Goal: Task Accomplishment & Management: Use online tool/utility

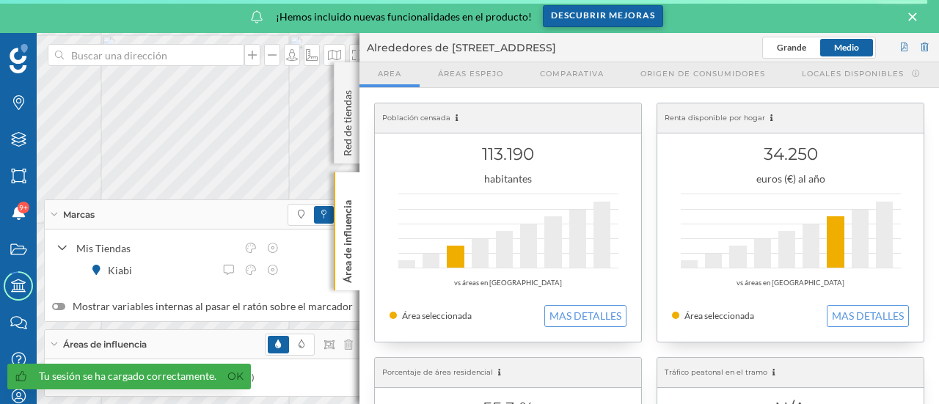
click at [563, 19] on div "Descubrir mejoras" at bounding box center [603, 16] width 120 height 22
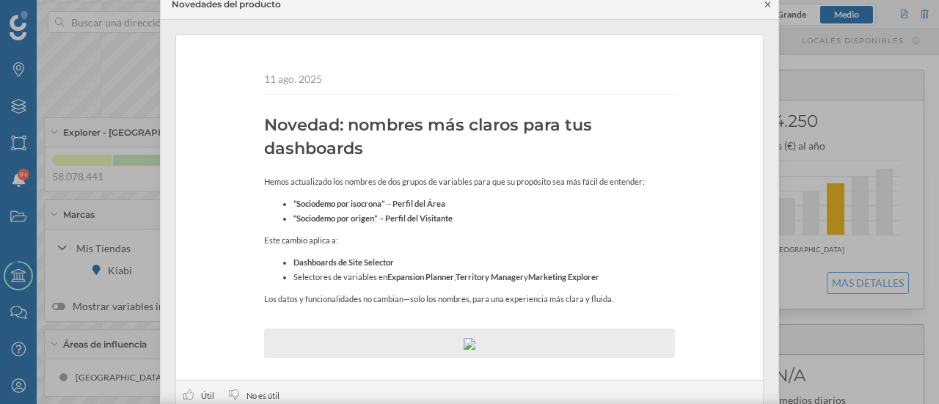
click at [772, 2] on icon at bounding box center [767, 4] width 11 height 9
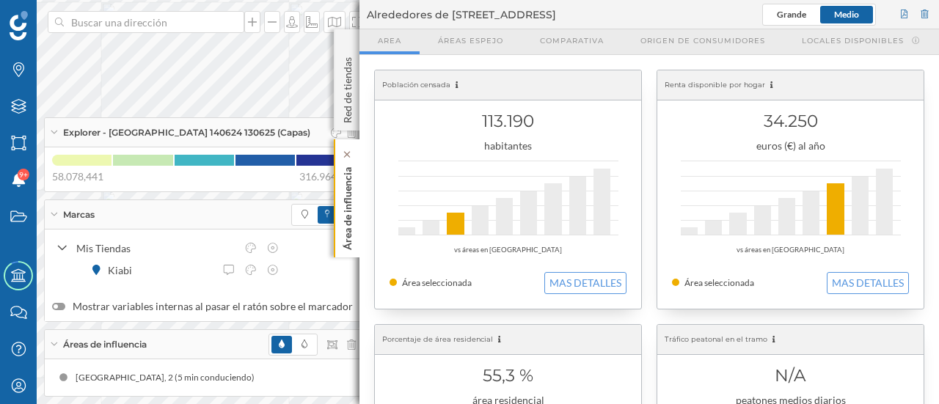
click at [346, 197] on p "Área de influencia" at bounding box center [347, 205] width 15 height 89
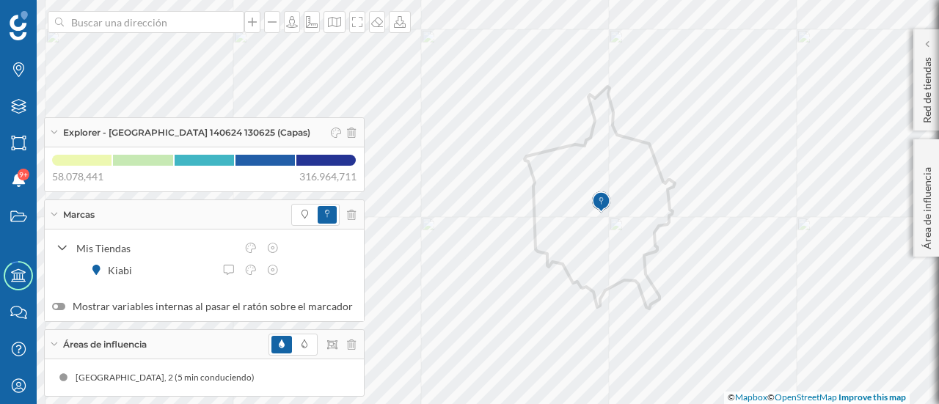
click at [213, 214] on div "Marcas" at bounding box center [204, 214] width 319 height 29
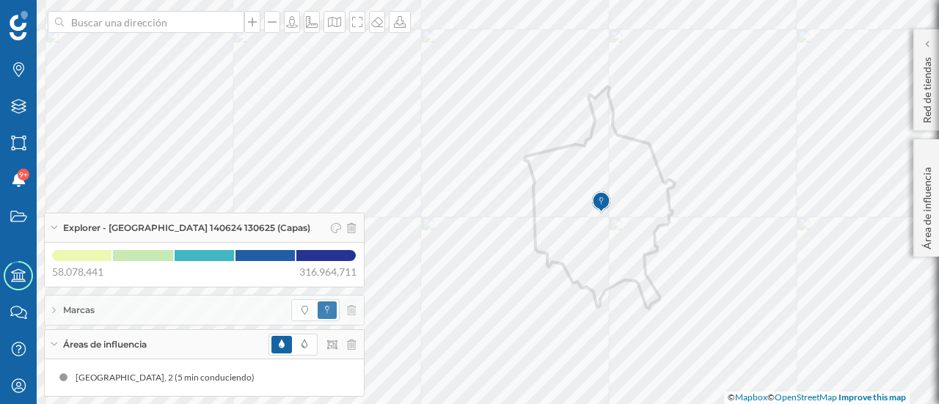
click at [176, 231] on span "Explorer - [GEOGRAPHIC_DATA] 140624 130625 (Capas)" at bounding box center [186, 228] width 247 height 13
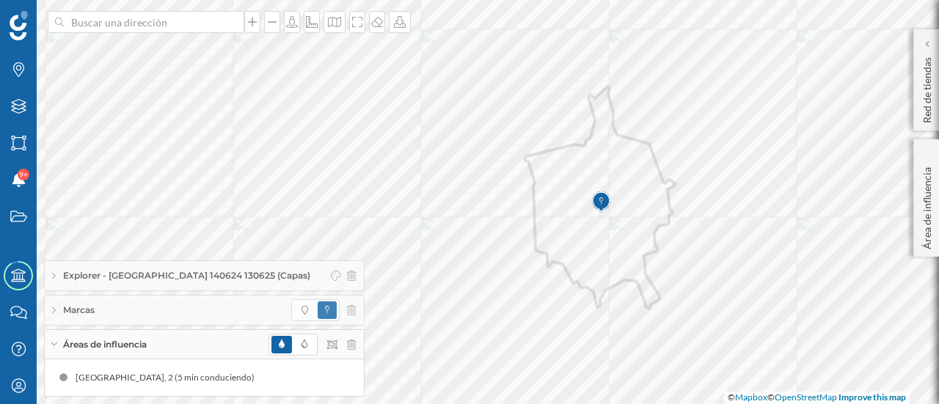
click at [160, 340] on div "Áreas de influencia" at bounding box center [204, 344] width 319 height 29
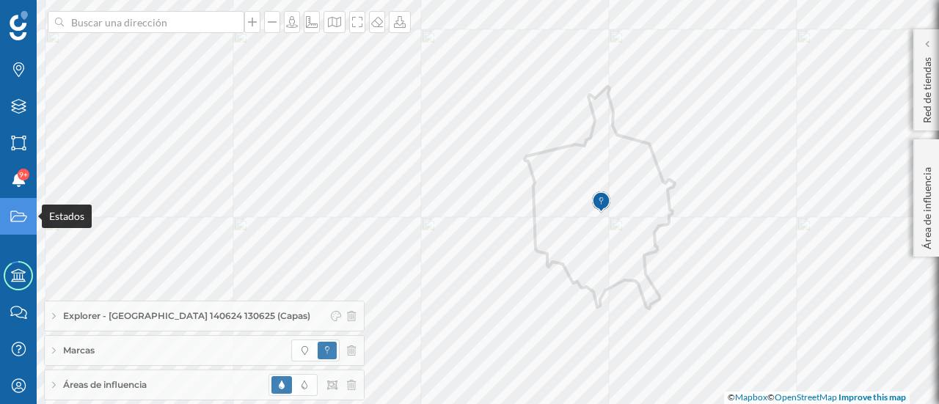
click at [18, 229] on div "Estados" at bounding box center [18, 216] width 37 height 37
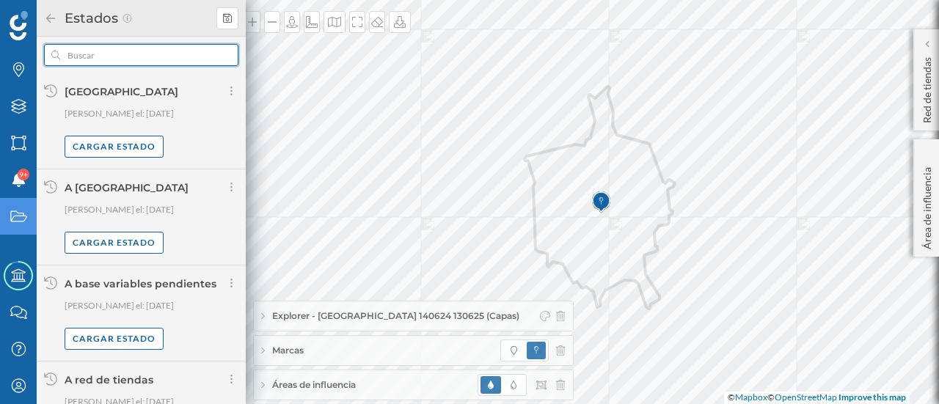
click at [160, 54] on input "text" at bounding box center [141, 55] width 162 height 22
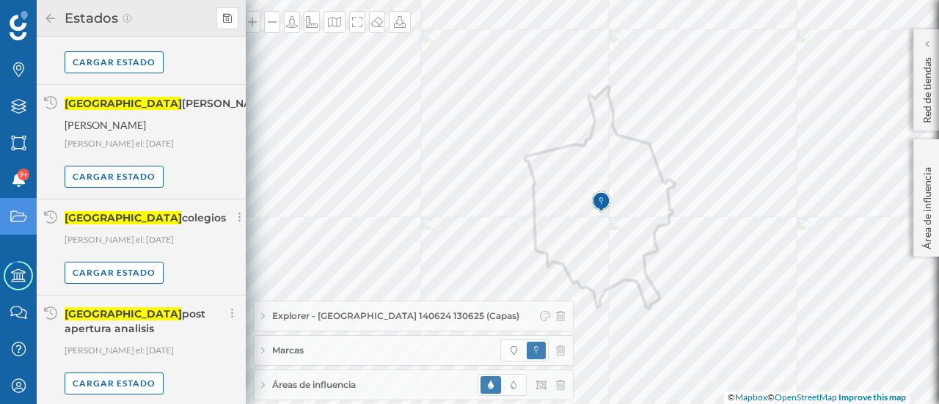
scroll to position [180, 0]
type input "[PERSON_NAME]"
click at [112, 379] on div "Cargar estado" at bounding box center [114, 383] width 99 height 22
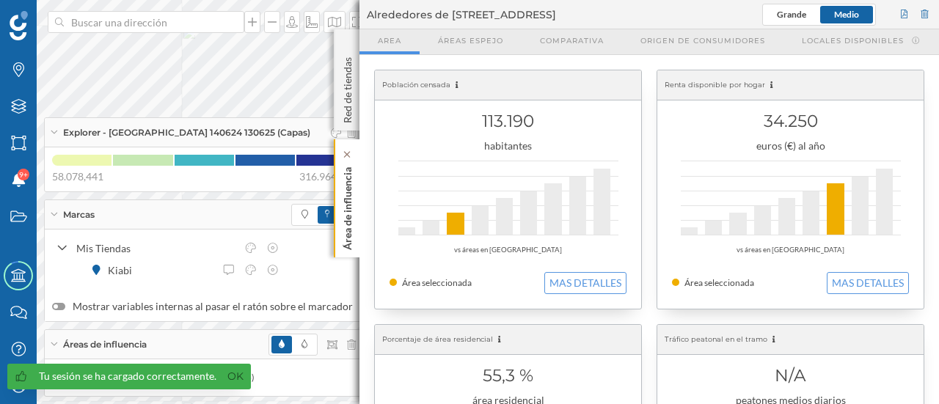
click at [345, 189] on p "Área de influencia" at bounding box center [347, 205] width 15 height 89
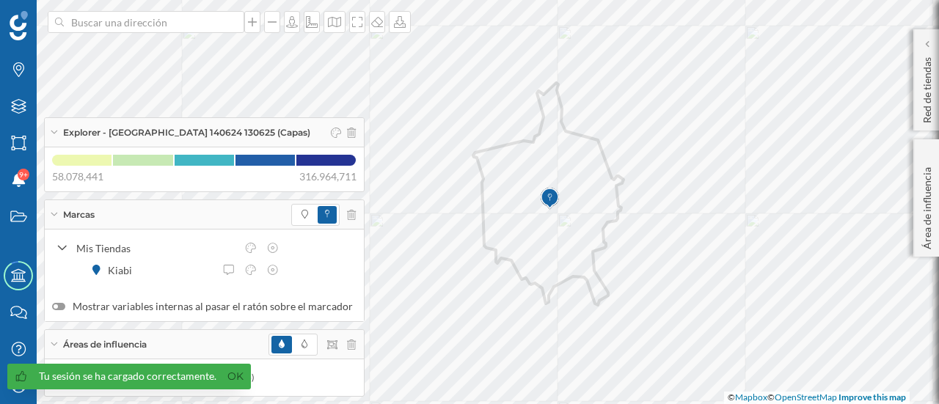
click at [175, 215] on div "Marcas" at bounding box center [204, 214] width 319 height 29
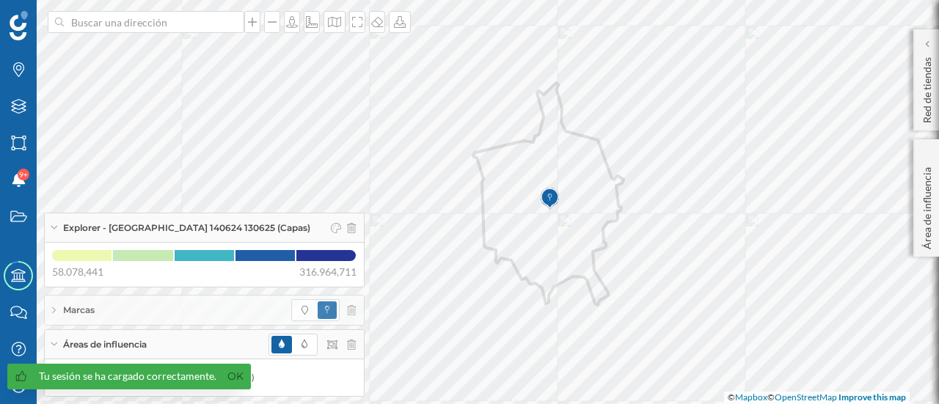
click at [174, 233] on span "Explorer - [GEOGRAPHIC_DATA] 140624 130625 (Capas)" at bounding box center [186, 228] width 247 height 13
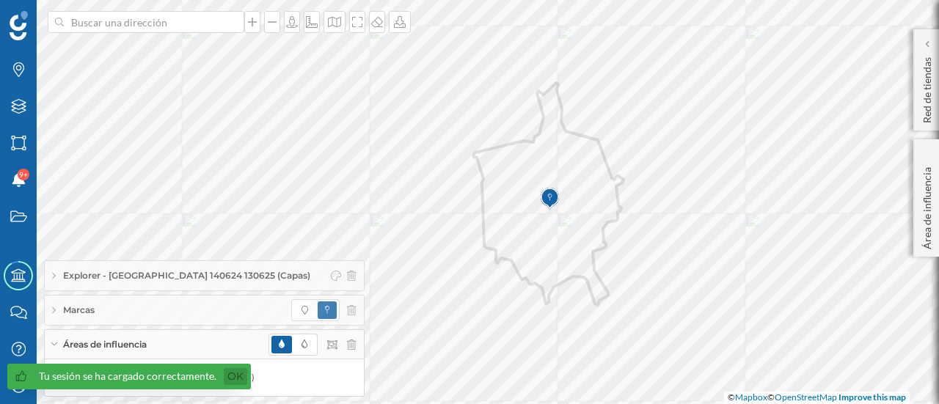
click at [224, 372] on link "Ok" at bounding box center [235, 376] width 23 height 17
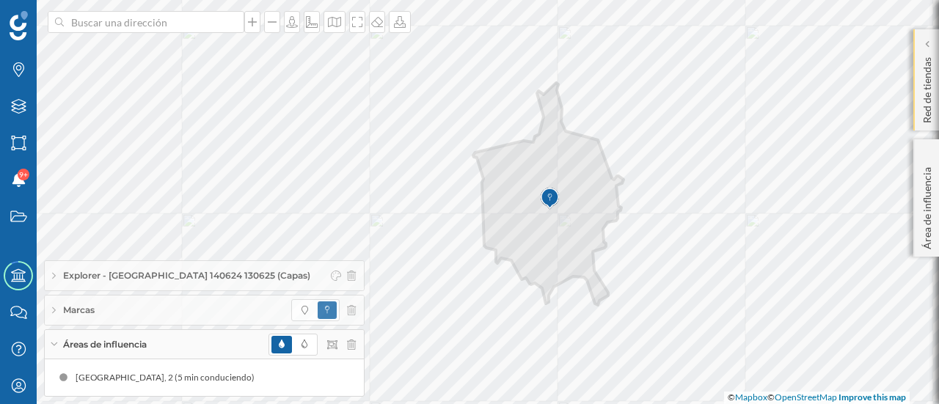
click at [937, 73] on div "Red de tiendas" at bounding box center [926, 79] width 26 height 101
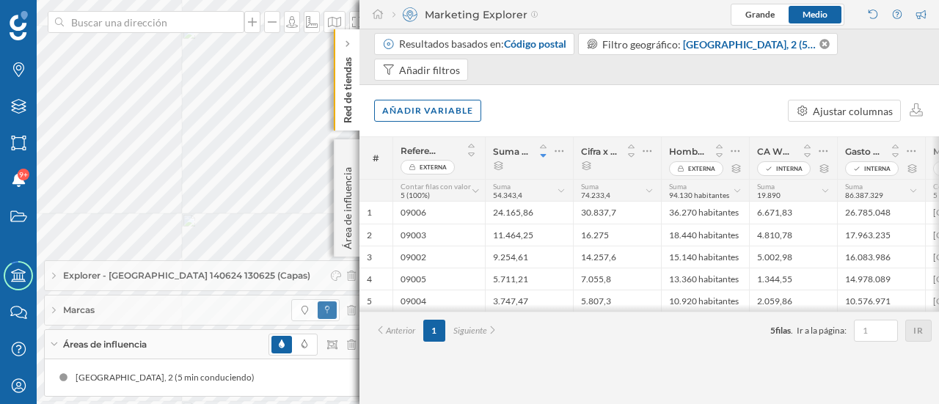
click at [129, 308] on div "Marcas" at bounding box center [204, 310] width 319 height 29
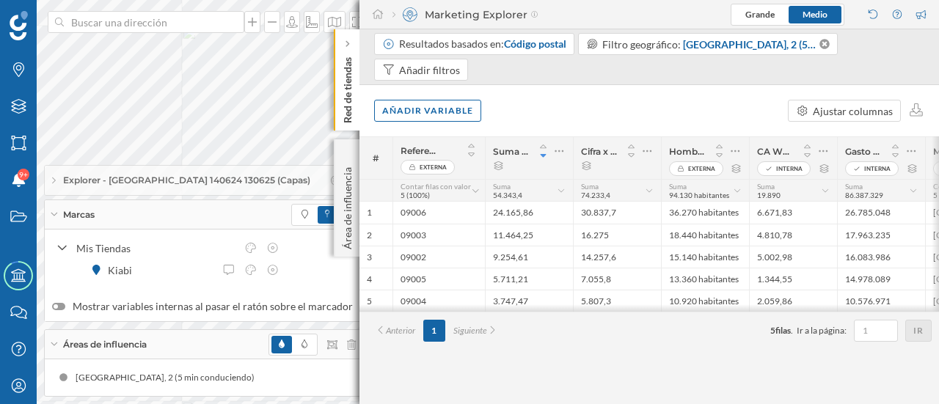
click at [145, 219] on div "Marcas" at bounding box center [204, 214] width 319 height 29
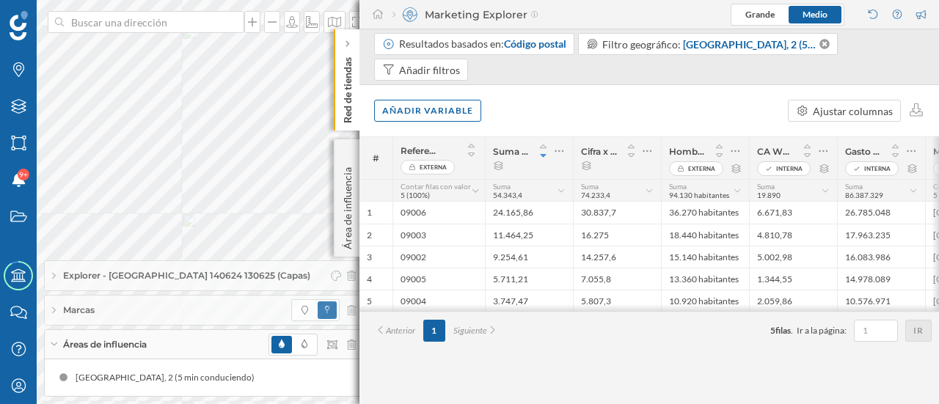
click at [136, 278] on span "Explorer - [GEOGRAPHIC_DATA] 140624 130625 (Capas)" at bounding box center [186, 275] width 247 height 13
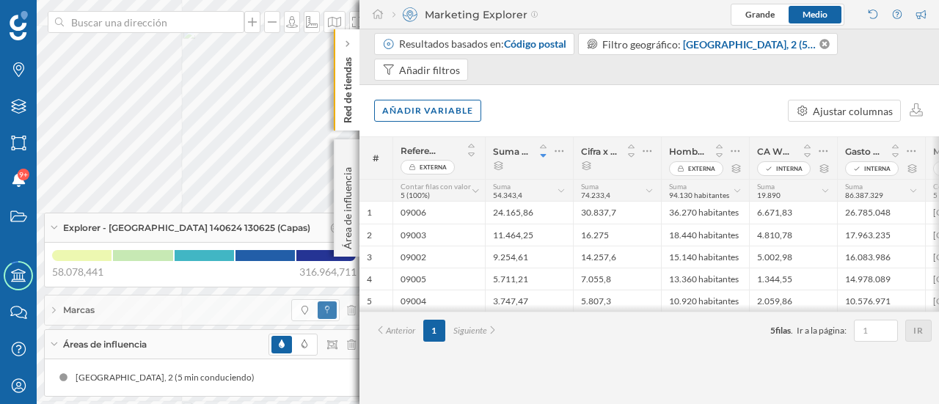
click at [175, 234] on span "Explorer - [GEOGRAPHIC_DATA] 140624 130625 (Capas)" at bounding box center [186, 228] width 247 height 13
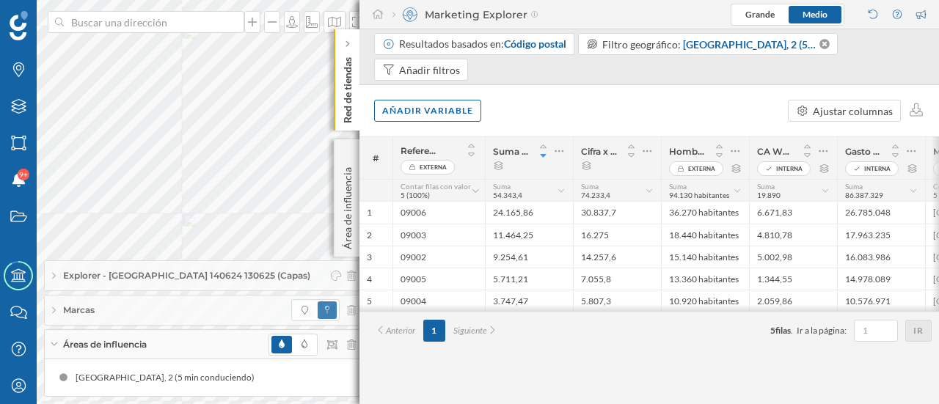
click at [537, 309] on div at bounding box center [648, 307] width 579 height 7
click at [349, 106] on p "Red de tiendas" at bounding box center [347, 87] width 15 height 72
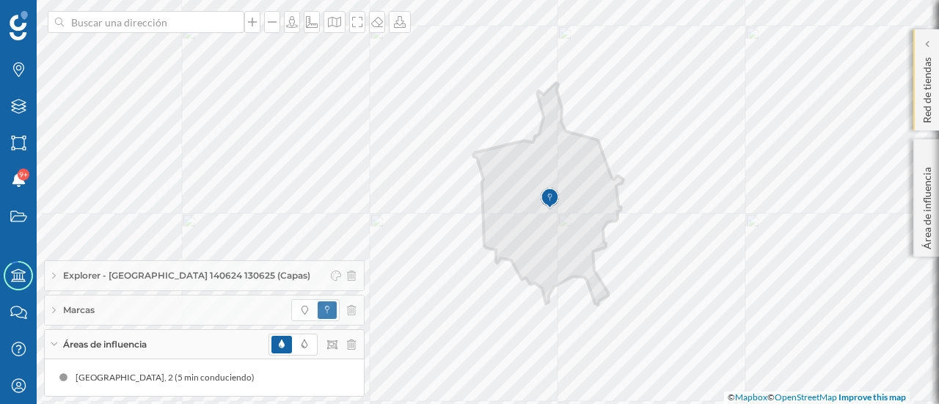
click at [933, 101] on p "Red de tiendas" at bounding box center [927, 87] width 15 height 72
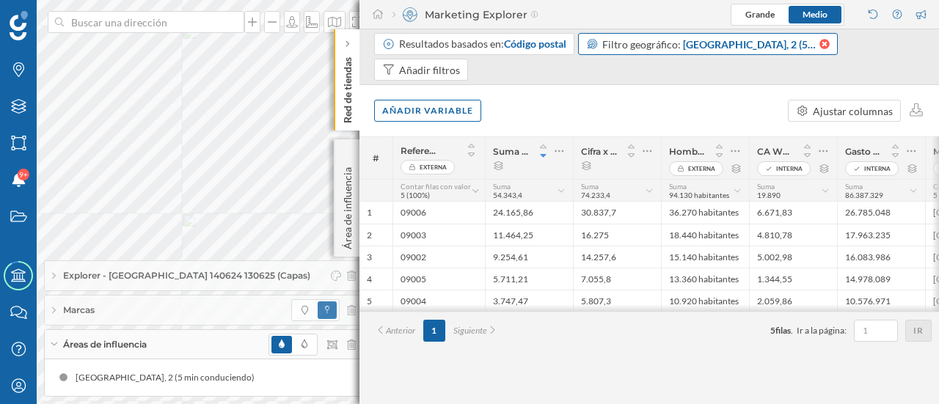
click at [822, 42] on icon at bounding box center [823, 44] width 12 height 10
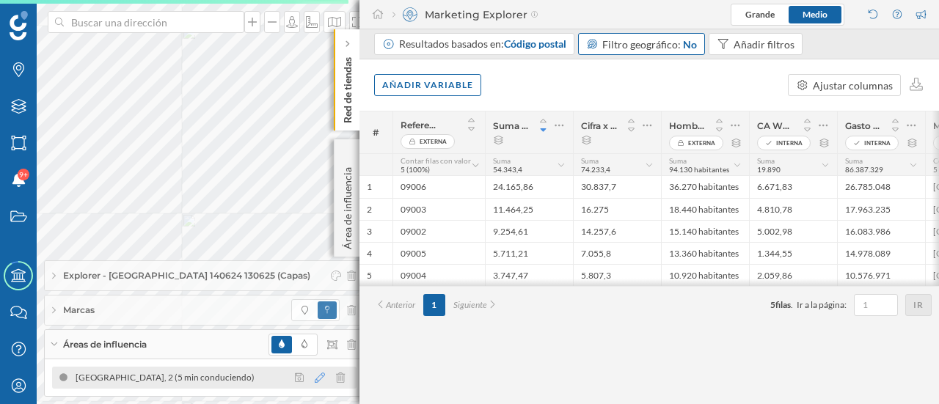
click at [315, 382] on icon at bounding box center [320, 378] width 10 height 10
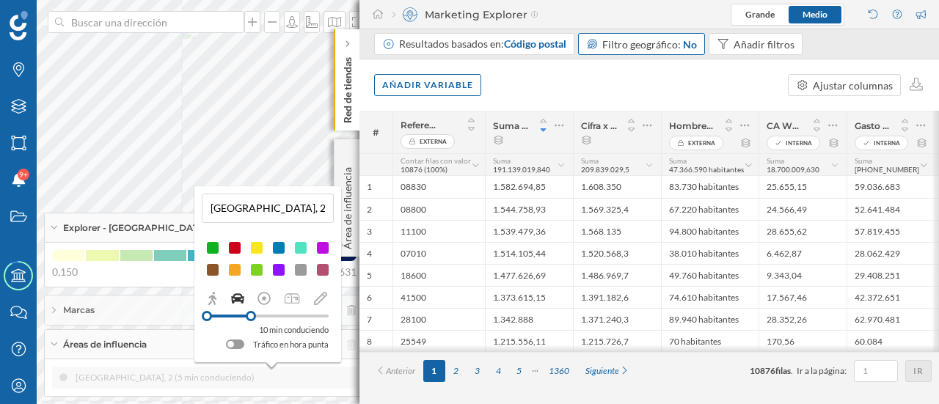
click at [308, 208] on input "[GEOGRAPHIC_DATA], 2 (5 min conduciendo)" at bounding box center [267, 208] width 123 height 22
click at [323, 229] on button at bounding box center [322, 234] width 15 height 15
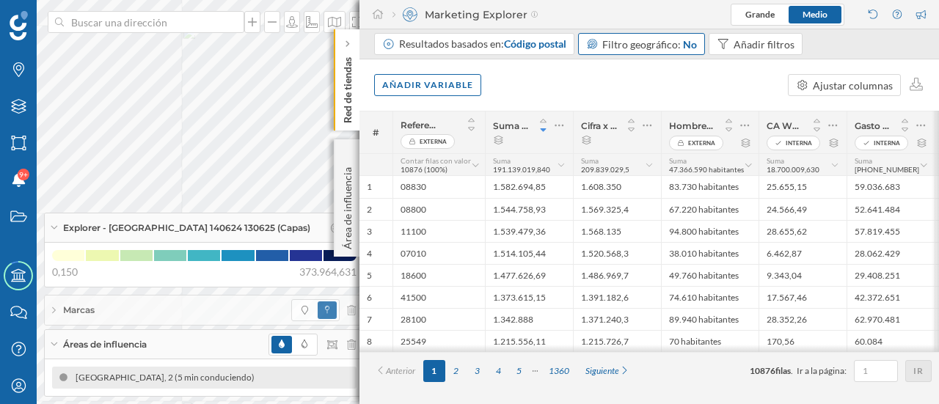
click at [235, 240] on div "Explorer - [GEOGRAPHIC_DATA] 140624 130625 (Capas)" at bounding box center [204, 227] width 319 height 29
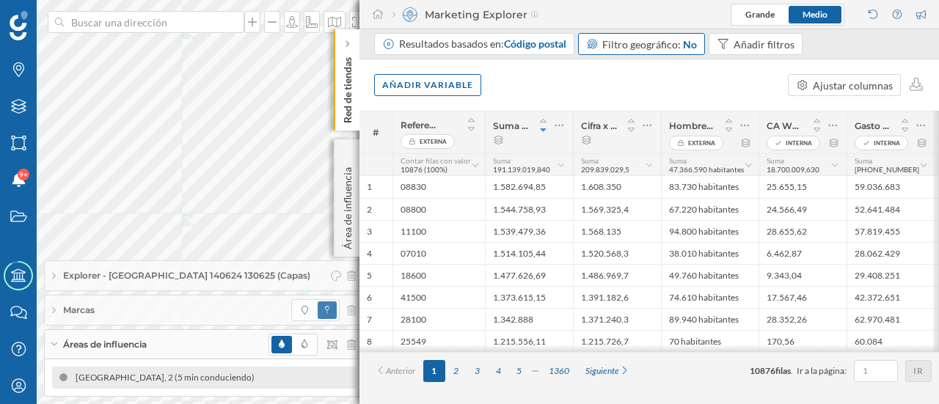
click at [187, 323] on div "Marcas" at bounding box center [204, 310] width 319 height 29
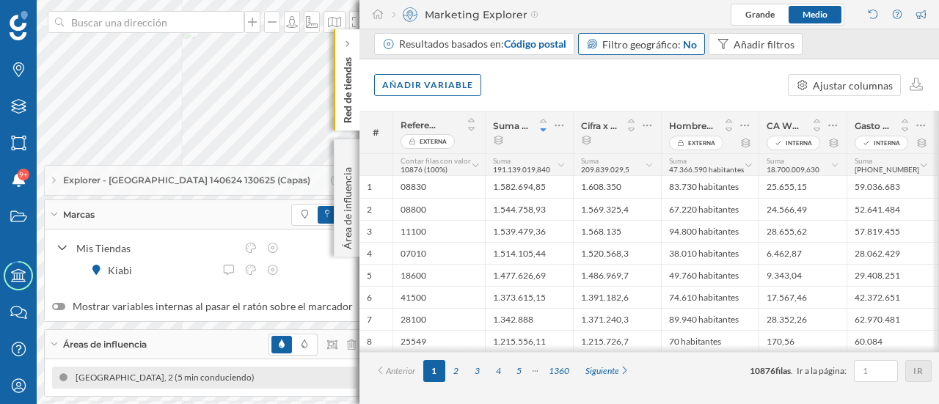
click at [346, 99] on p "Red de tiendas" at bounding box center [347, 87] width 15 height 72
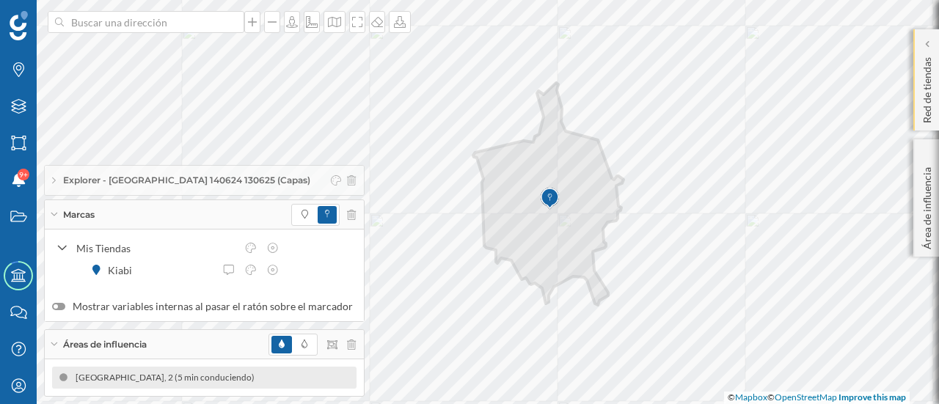
click at [938, 73] on div "Red de tiendas" at bounding box center [926, 79] width 26 height 101
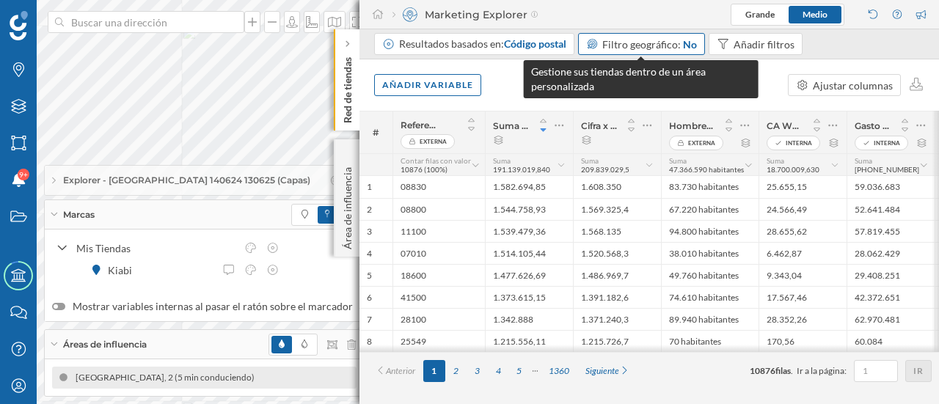
click at [656, 40] on span "Filtro geográfico:" at bounding box center [641, 44] width 78 height 12
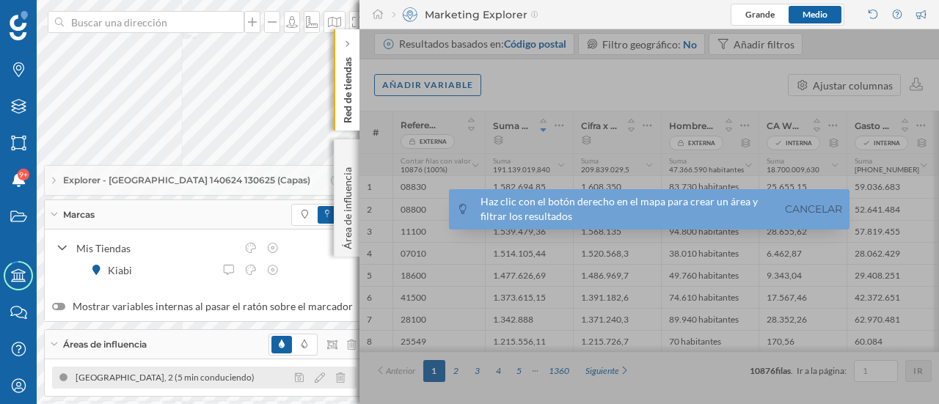
click at [164, 376] on div "[GEOGRAPHIC_DATA], 2 (5 min conduciendo)" at bounding box center [169, 377] width 186 height 15
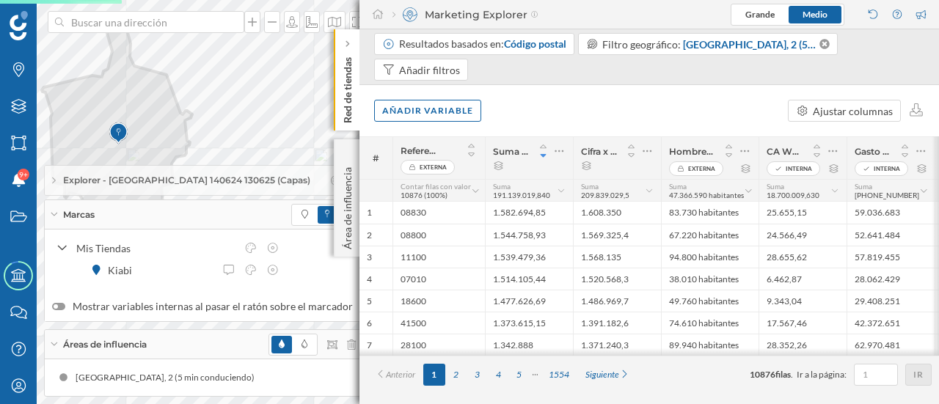
click at [200, 344] on div "Áreas de influencia" at bounding box center [204, 344] width 319 height 29
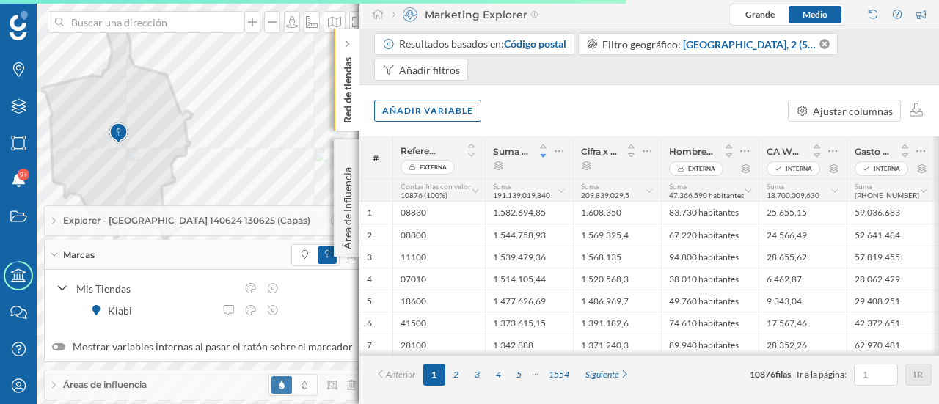
click at [186, 257] on div "Marcas" at bounding box center [204, 255] width 319 height 29
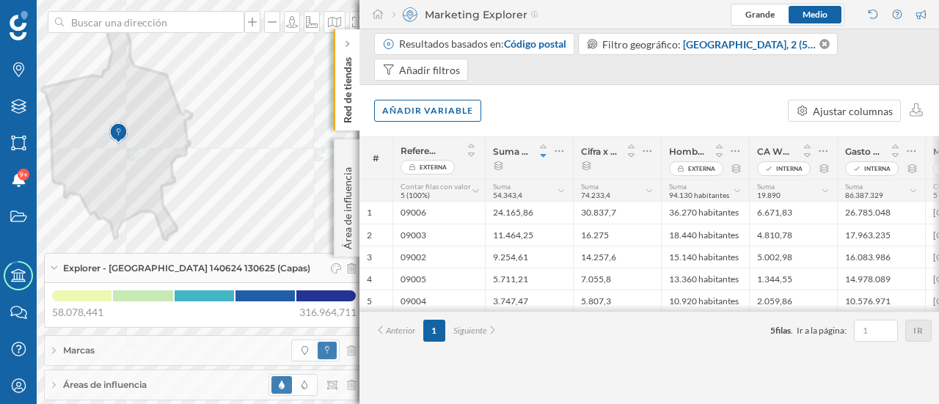
click at [356, 115] on div "Red de tiendas" at bounding box center [347, 79] width 26 height 101
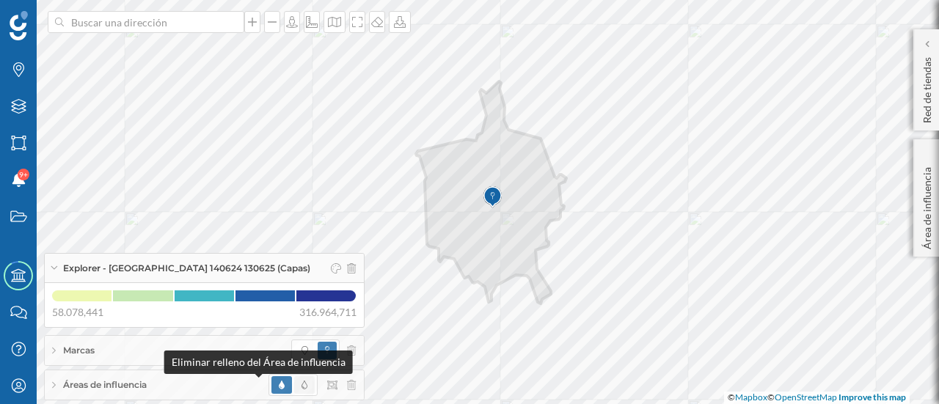
click at [294, 387] on span at bounding box center [304, 385] width 21 height 18
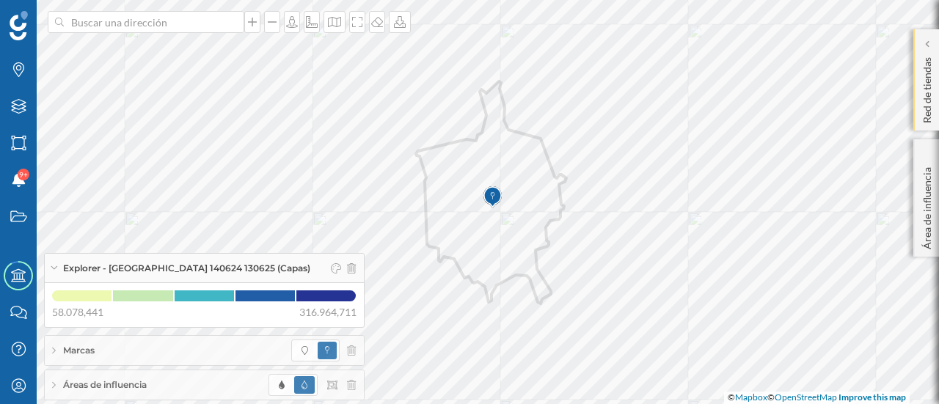
click at [927, 78] on p "Red de tiendas" at bounding box center [927, 87] width 15 height 72
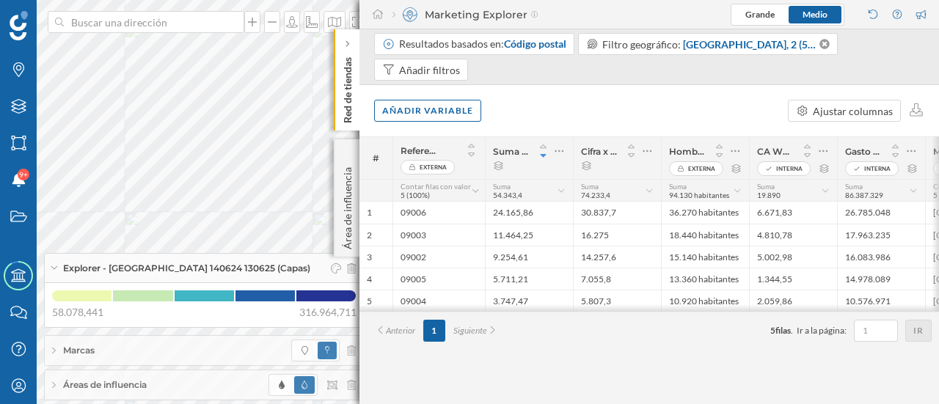
click at [136, 274] on span "Explorer - [GEOGRAPHIC_DATA] 140624 130625 (Capas)" at bounding box center [186, 268] width 247 height 13
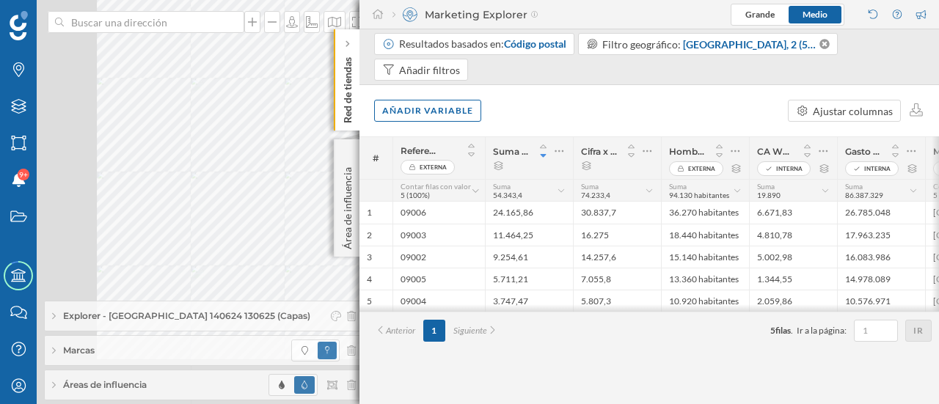
click at [356, 103] on div "Red de tiendas" at bounding box center [347, 79] width 26 height 101
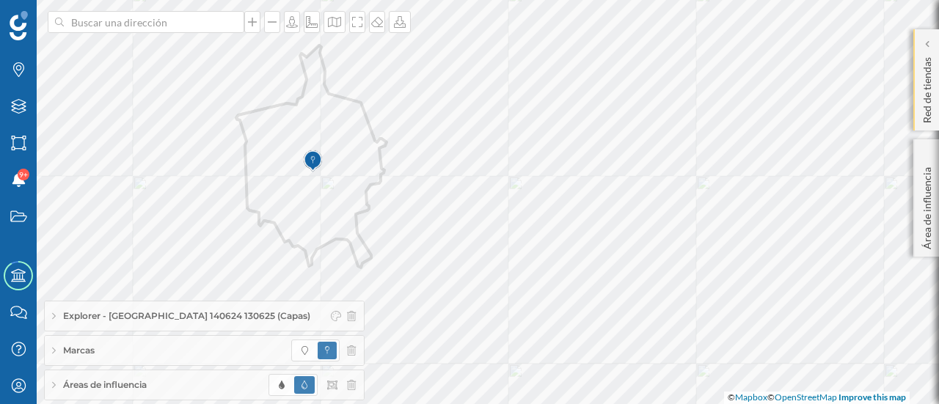
click at [927, 95] on p "Red de tiendas" at bounding box center [927, 87] width 15 height 72
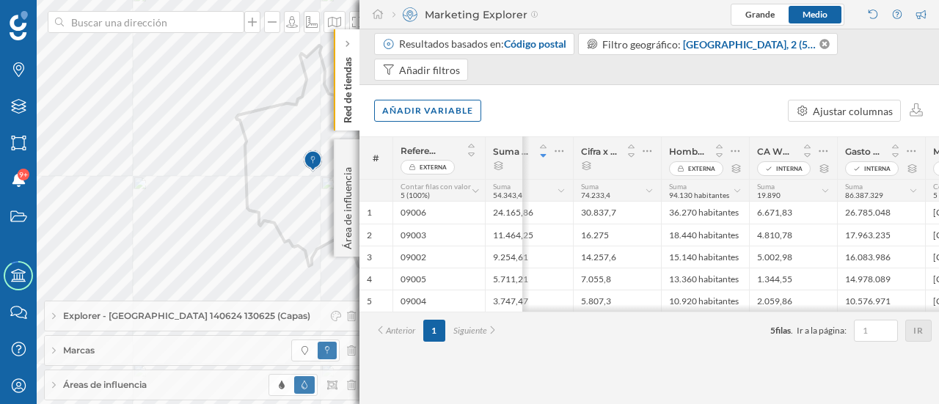
scroll to position [0, 255]
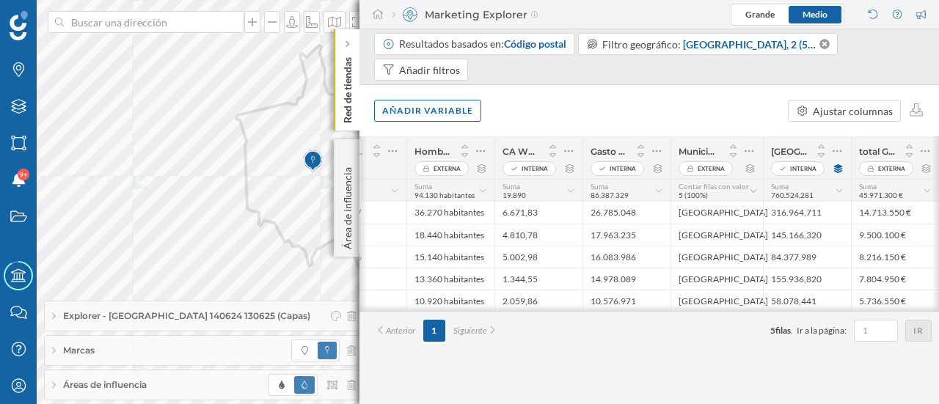
click at [185, 388] on div "Áreas de influencia" at bounding box center [204, 384] width 319 height 29
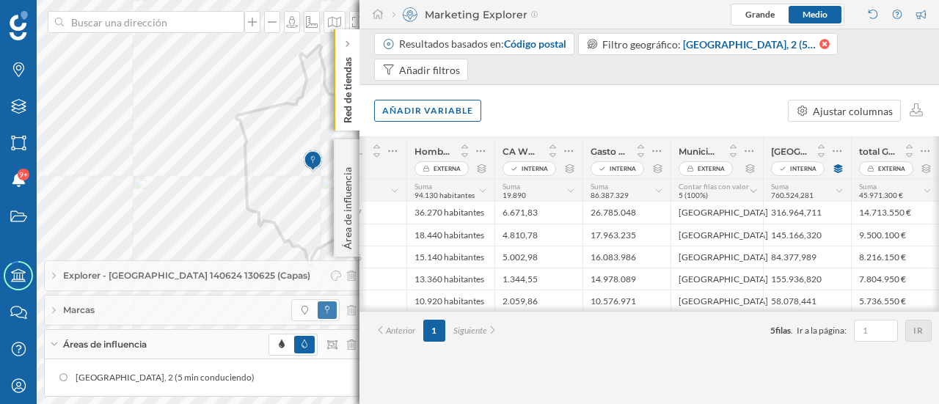
click at [824, 44] on icon at bounding box center [824, 44] width 10 height 10
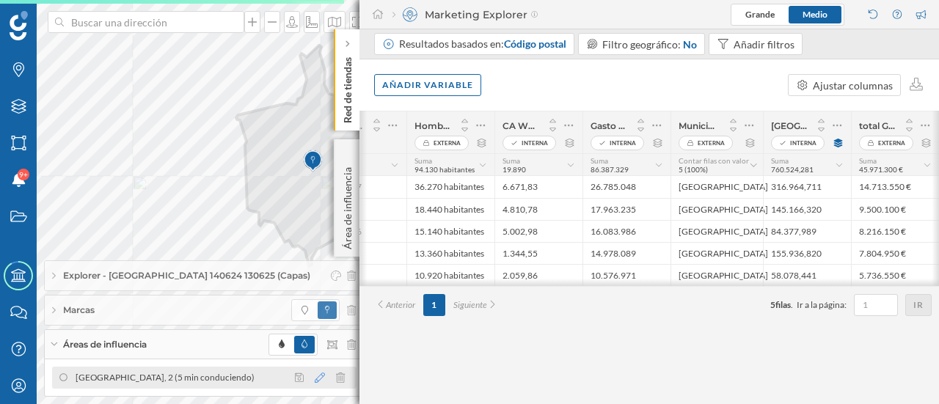
click at [315, 373] on icon at bounding box center [320, 378] width 10 height 10
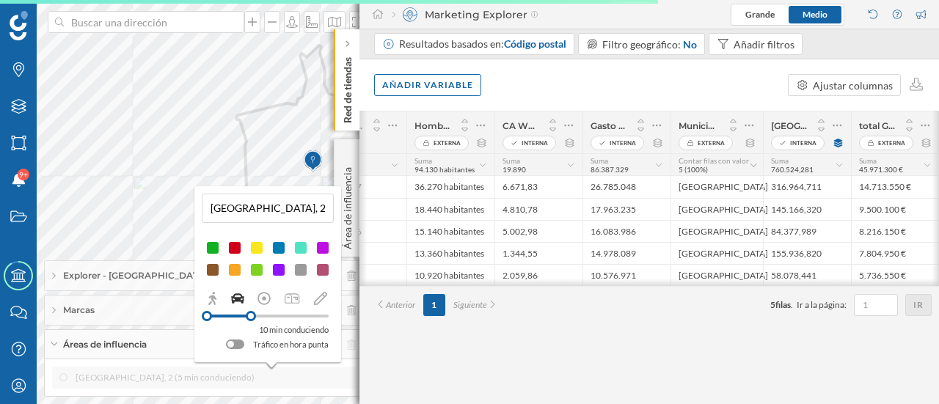
drag, startPoint x: 257, startPoint y: 313, endPoint x: 274, endPoint y: 312, distance: 16.9
click at [274, 312] on div at bounding box center [268, 316] width 122 height 13
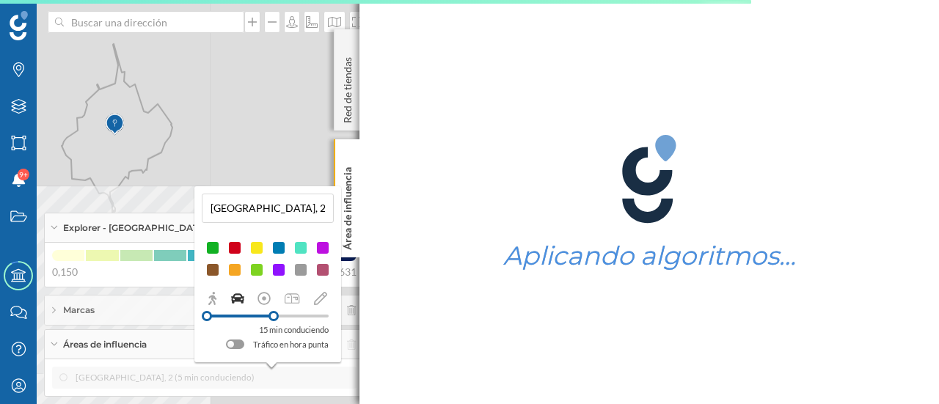
click at [318, 209] on input "[GEOGRAPHIC_DATA], 2 (5 min conduciendo)" at bounding box center [267, 208] width 123 height 22
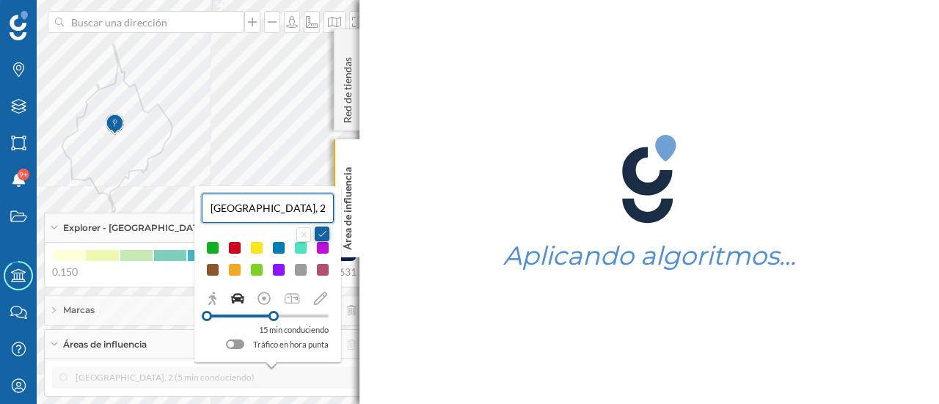
click at [320, 232] on button at bounding box center [322, 234] width 15 height 15
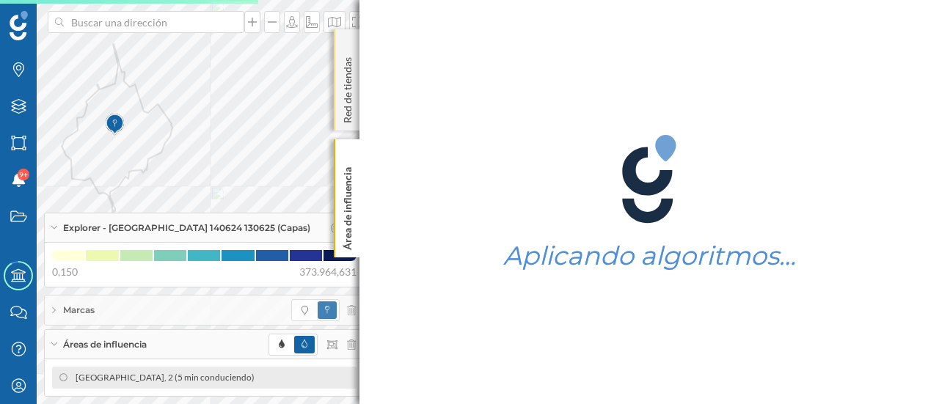
click at [348, 103] on p "Red de tiendas" at bounding box center [347, 87] width 15 height 72
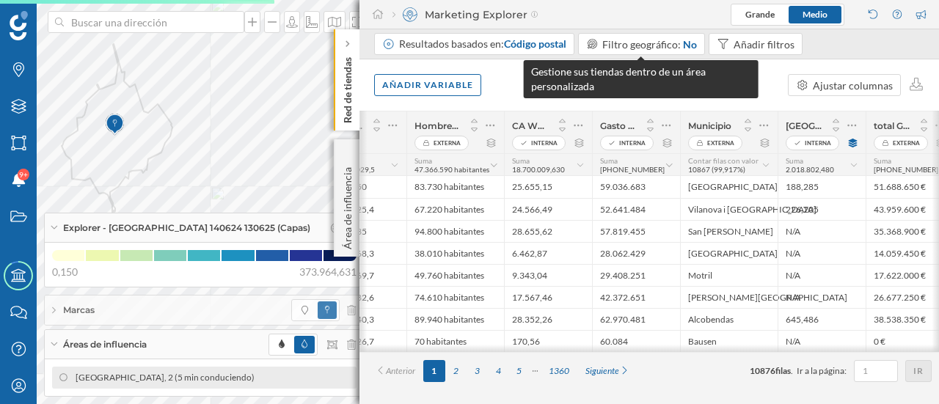
click at [680, 49] on div "Filtro geográfico: No" at bounding box center [649, 44] width 95 height 15
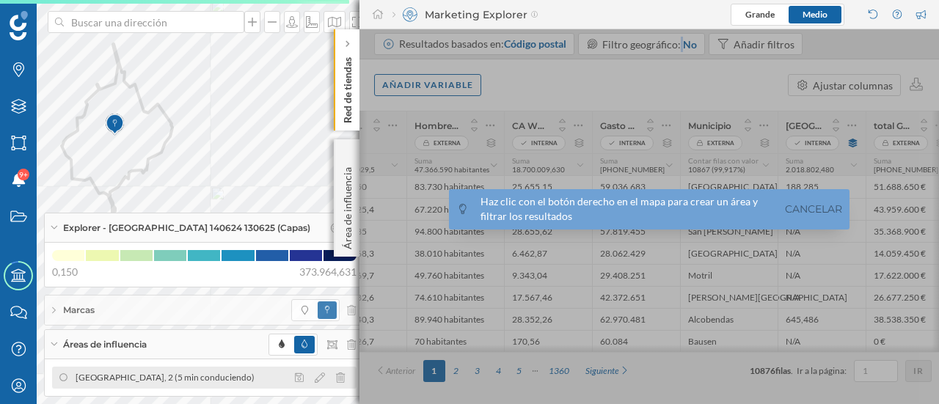
drag, startPoint x: 154, startPoint y: 384, endPoint x: 186, endPoint y: 370, distance: 34.9
click at [154, 383] on div "[GEOGRAPHIC_DATA], 2 (5 min conduciendo)" at bounding box center [169, 377] width 186 height 15
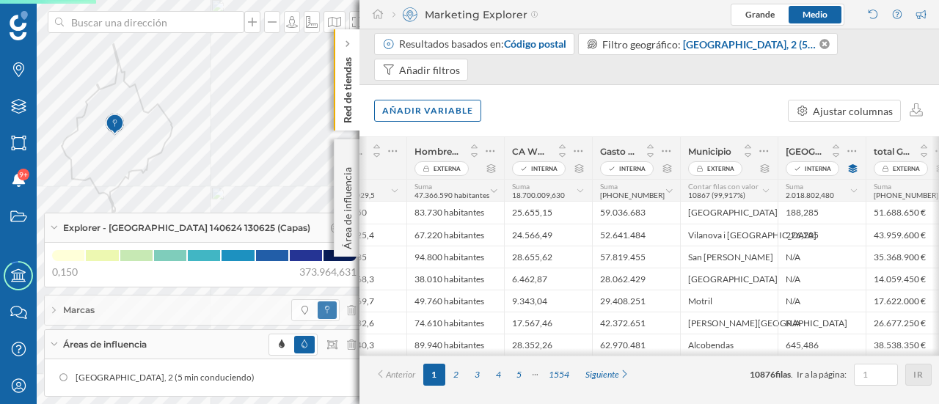
click at [168, 349] on div "Áreas de influencia" at bounding box center [204, 344] width 319 height 29
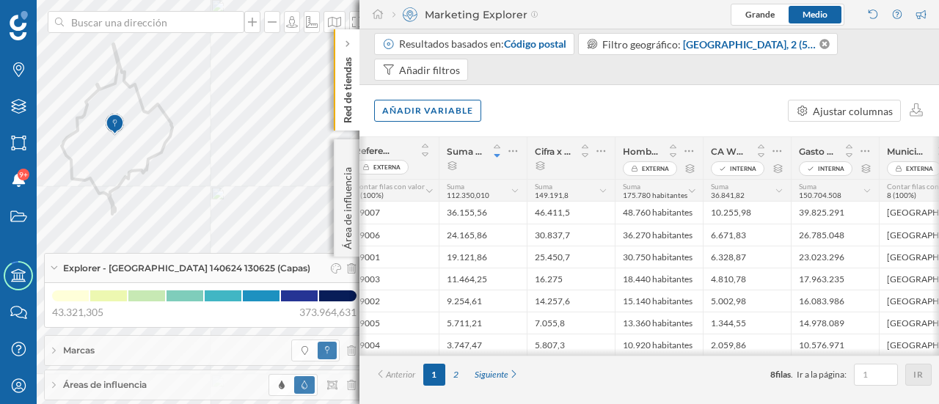
scroll to position [0, 0]
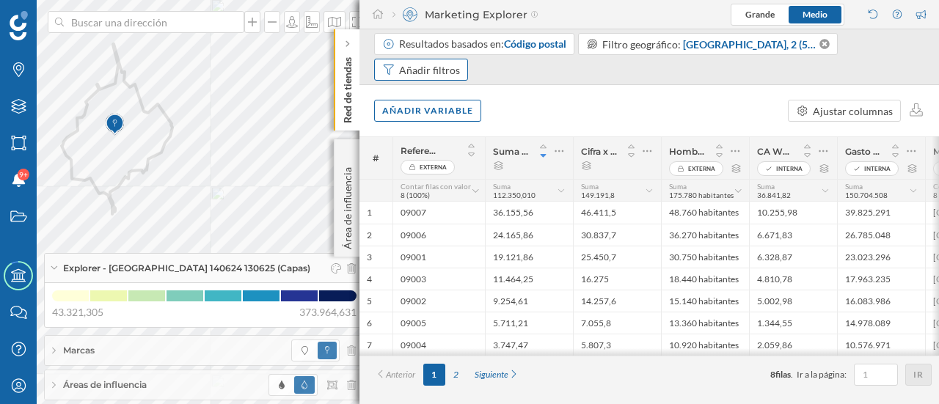
click at [422, 65] on div "Añadir filtros" at bounding box center [429, 69] width 61 height 15
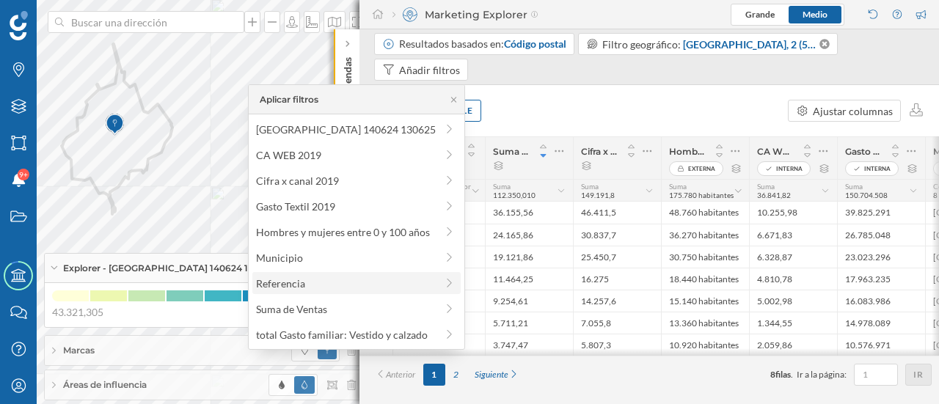
click at [337, 288] on span "Referencia" at bounding box center [346, 283] width 180 height 15
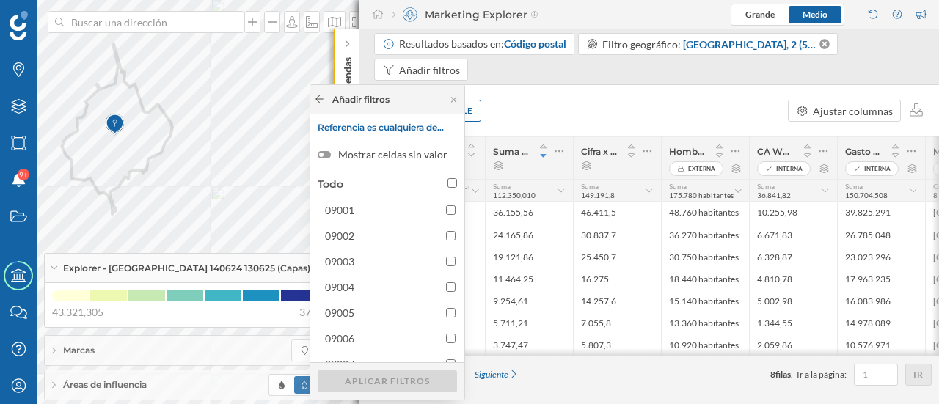
click at [321, 97] on icon at bounding box center [319, 99] width 11 height 9
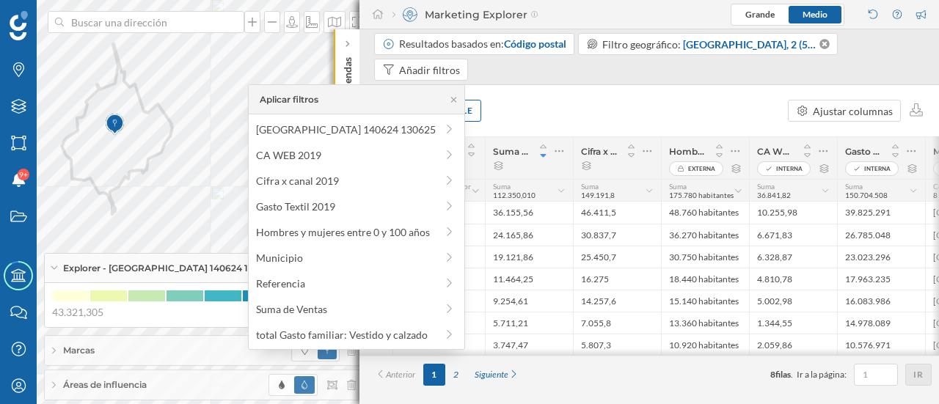
click at [594, 105] on div "Añadir variable Ajustar columnas" at bounding box center [648, 110] width 579 height 51
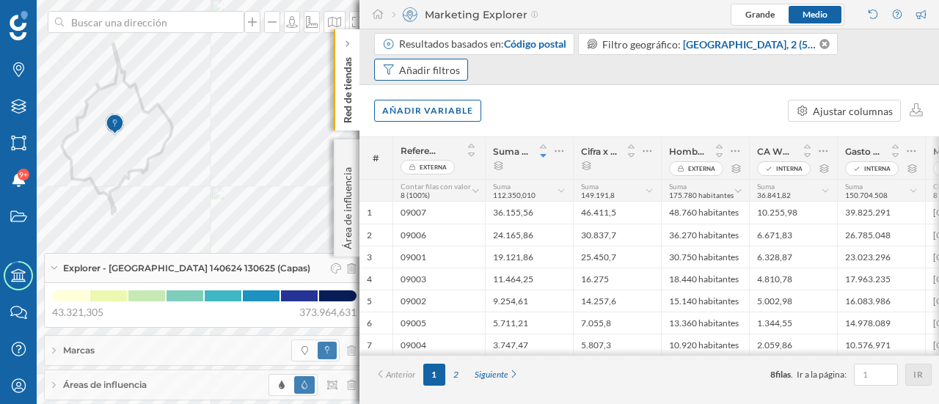
click at [427, 76] on div "Añadir filtros" at bounding box center [429, 69] width 61 height 15
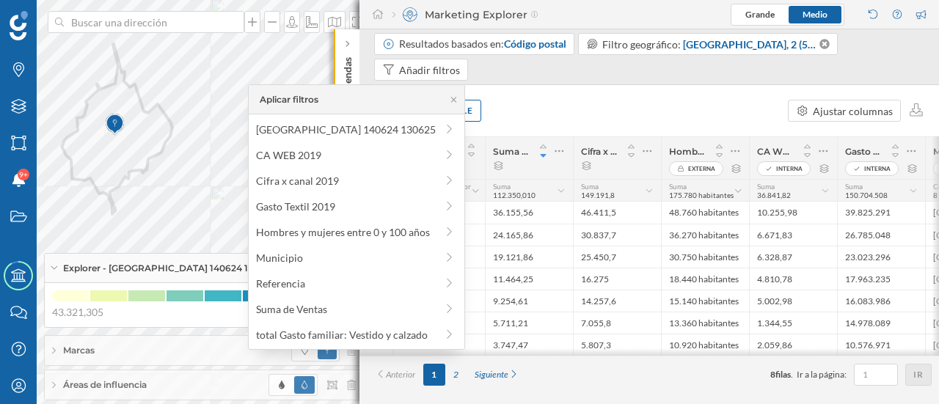
click at [548, 97] on div "Añadir variable Ajustar columnas" at bounding box center [648, 110] width 579 height 51
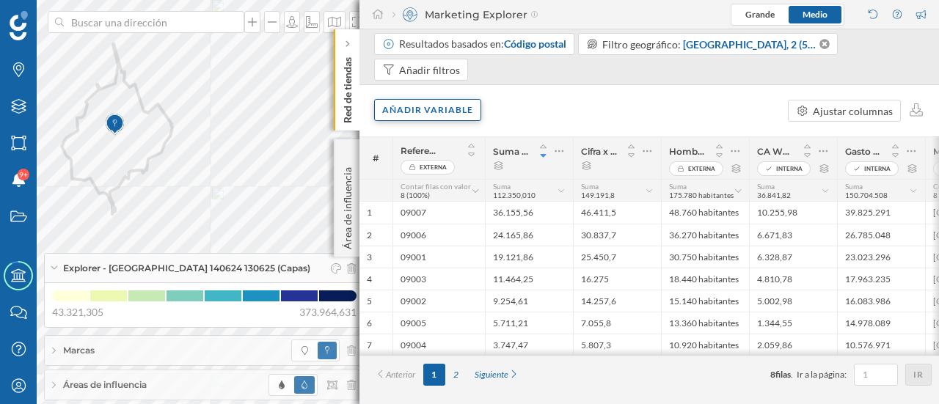
click at [458, 103] on div "Añadir variable" at bounding box center [427, 110] width 107 height 22
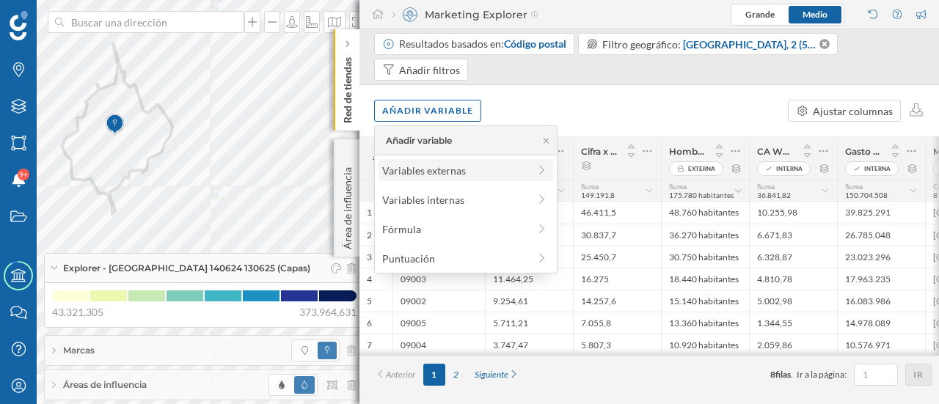
click at [432, 168] on div "Variables externas" at bounding box center [455, 170] width 146 height 15
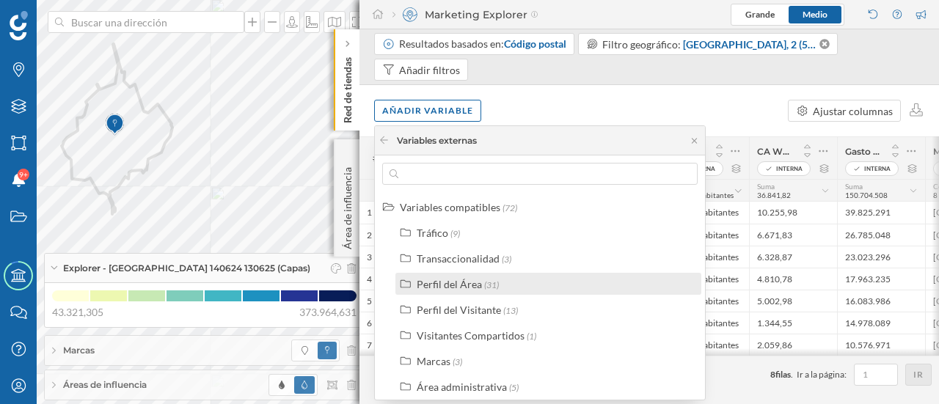
scroll to position [30, 0]
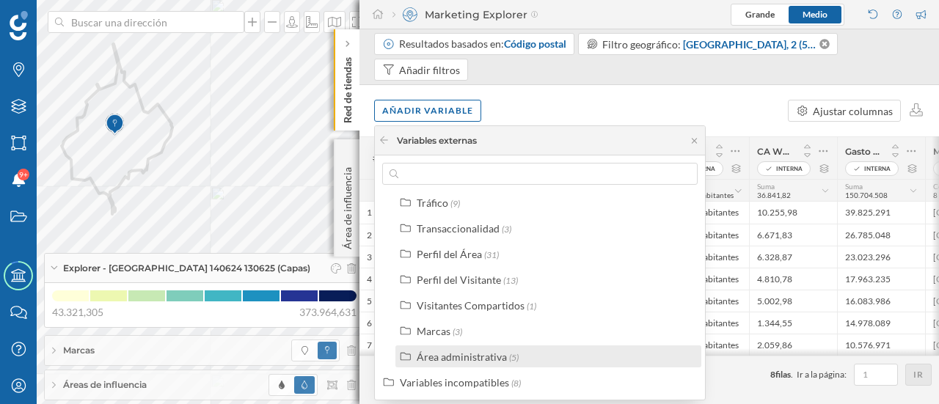
click at [483, 362] on div "Área administrativa" at bounding box center [462, 357] width 90 height 12
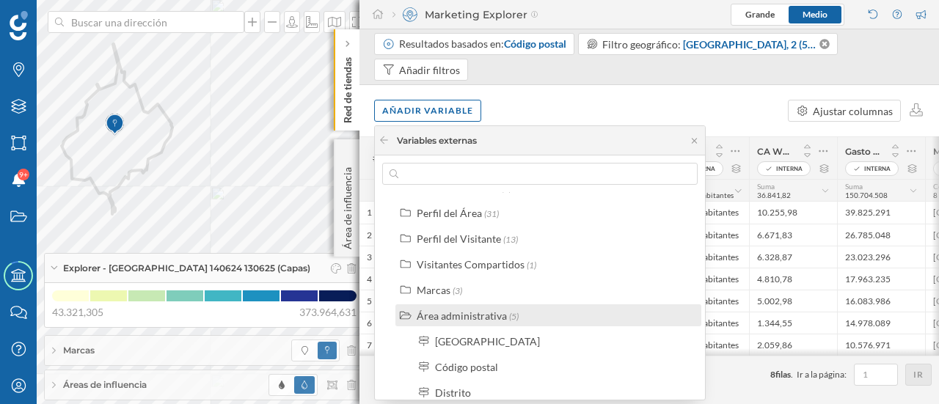
scroll to position [158, 0]
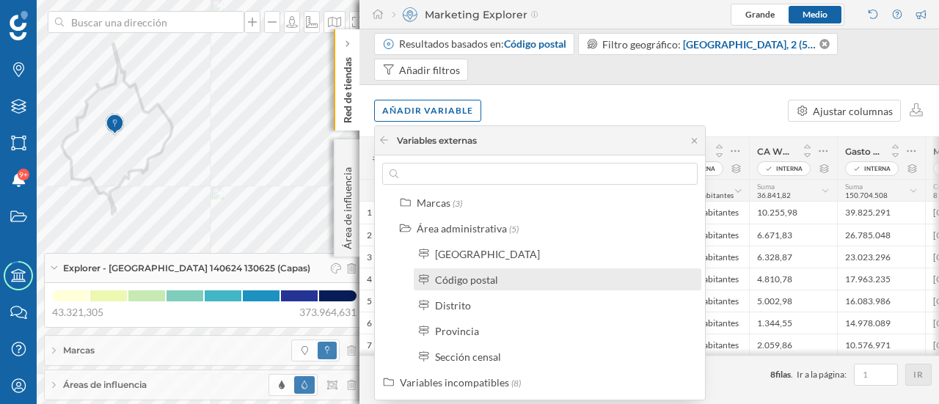
click at [471, 275] on div "Código postal" at bounding box center [466, 280] width 63 height 12
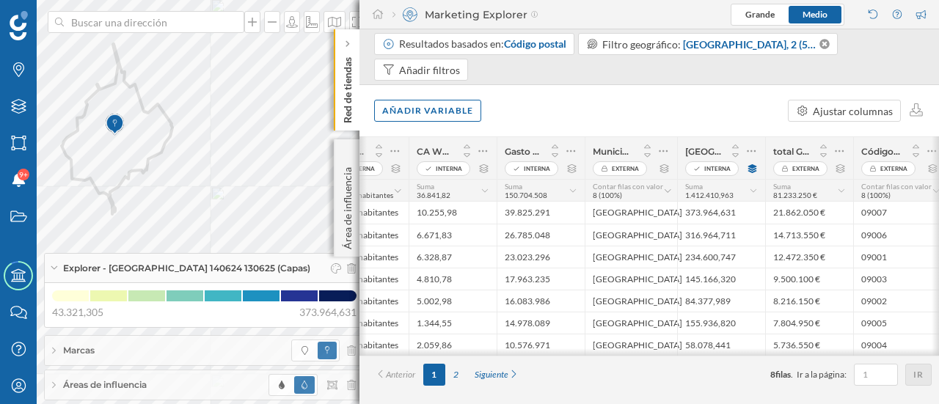
scroll to position [0, 347]
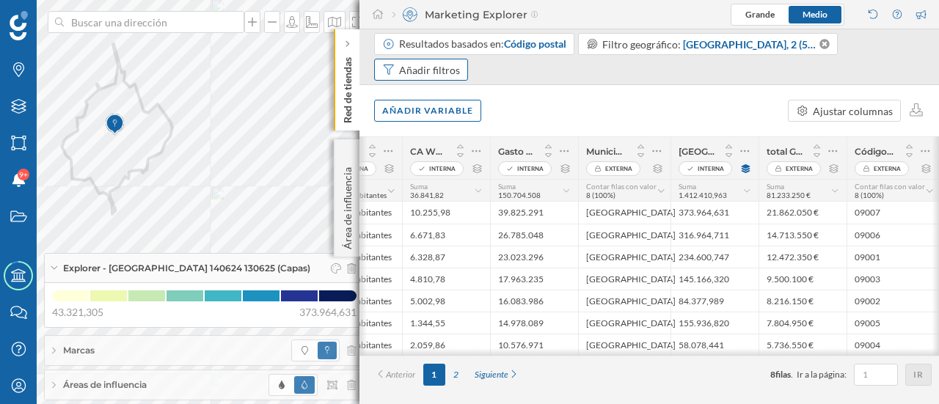
drag, startPoint x: 420, startPoint y: 68, endPoint x: 434, endPoint y: 68, distance: 13.9
click at [420, 68] on div "Añadir filtros" at bounding box center [429, 69] width 61 height 15
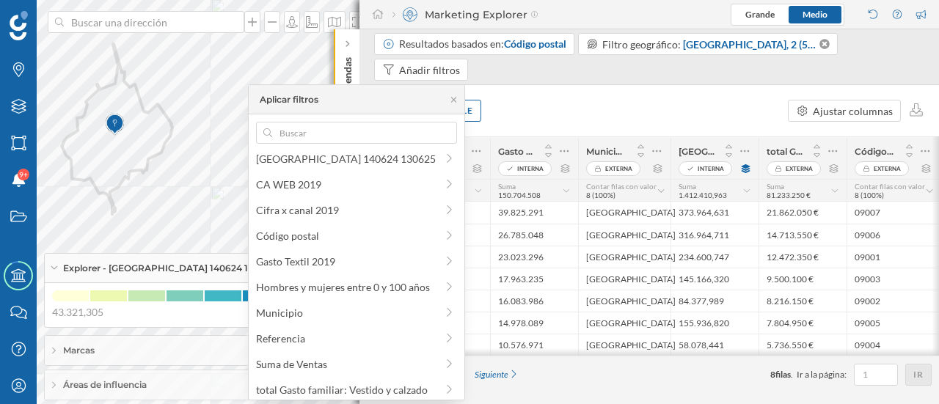
scroll to position [11, 0]
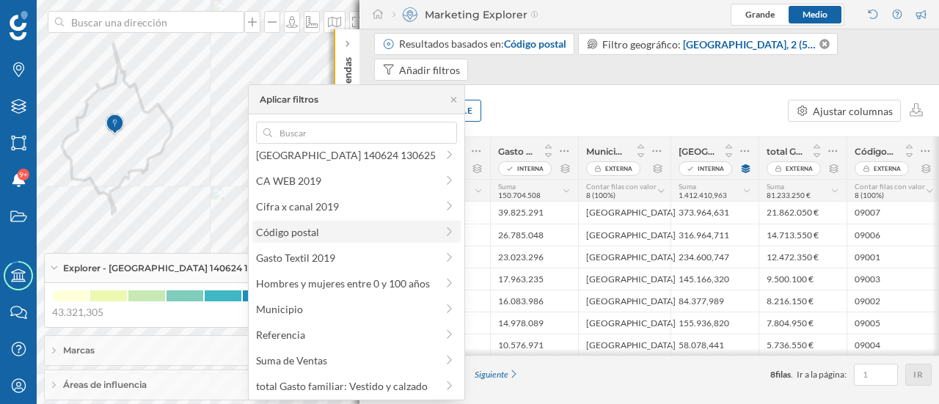
click at [295, 222] on div "Código postal" at bounding box center [356, 232] width 209 height 22
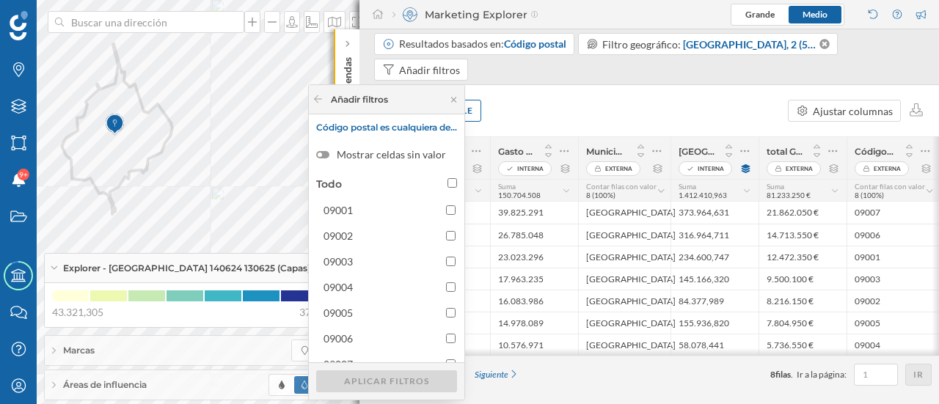
click at [414, 125] on span "Código postal es cualquiera de…" at bounding box center [386, 127] width 141 height 11
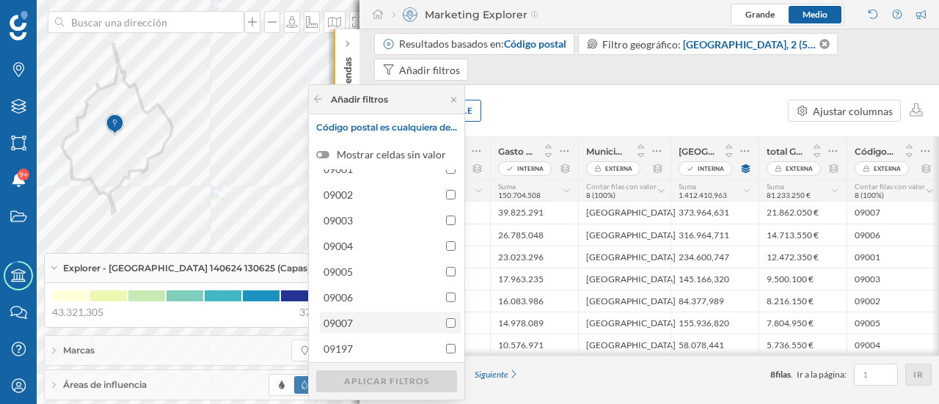
click at [352, 319] on span "09007" at bounding box center [380, 322] width 115 height 15
click at [446, 319] on input "09007" at bounding box center [451, 323] width 10 height 10
checkbox input "true"
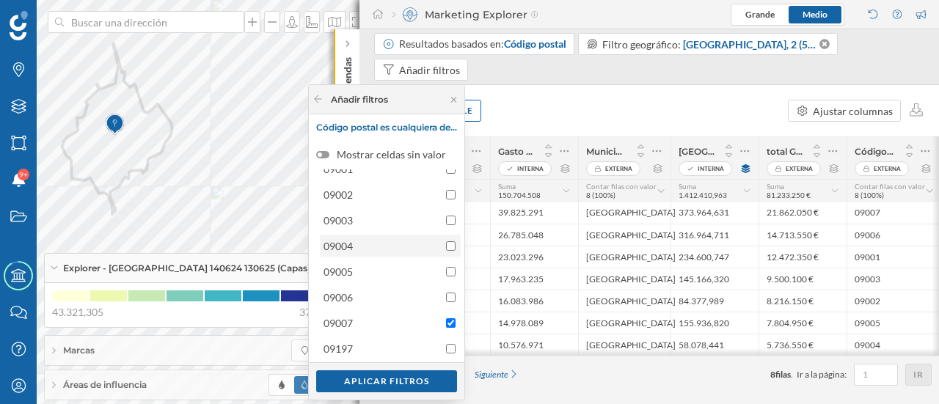
scroll to position [0, 0]
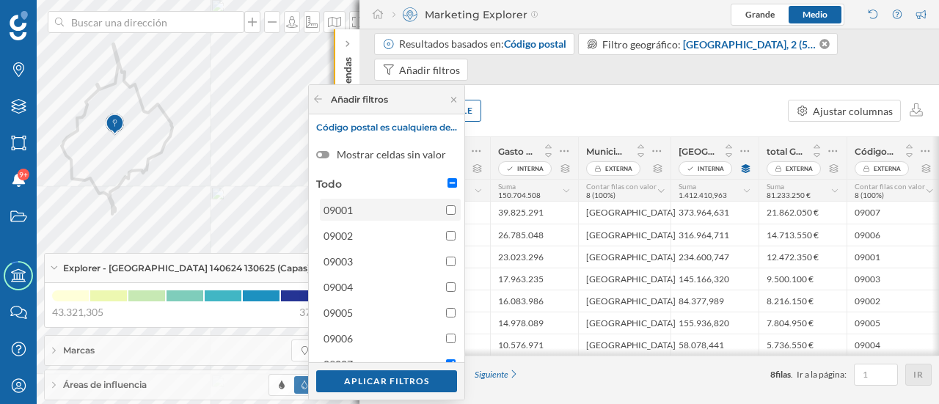
click at [373, 215] on span "09001" at bounding box center [380, 209] width 115 height 15
click at [446, 215] on input "09001" at bounding box center [451, 210] width 10 height 10
checkbox input "true"
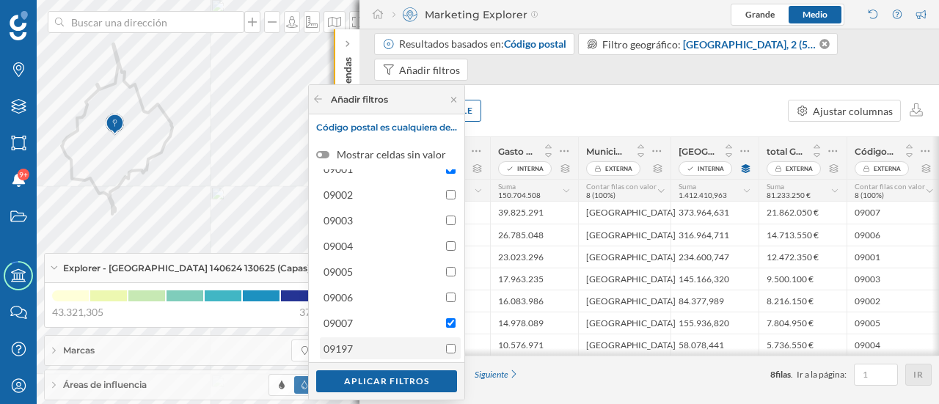
drag, startPoint x: 449, startPoint y: 347, endPoint x: 445, endPoint y: 358, distance: 11.9
click at [449, 347] on input "09197" at bounding box center [451, 349] width 10 height 10
checkbox input "true"
click at [428, 376] on div "Aplicar filtros" at bounding box center [386, 381] width 141 height 22
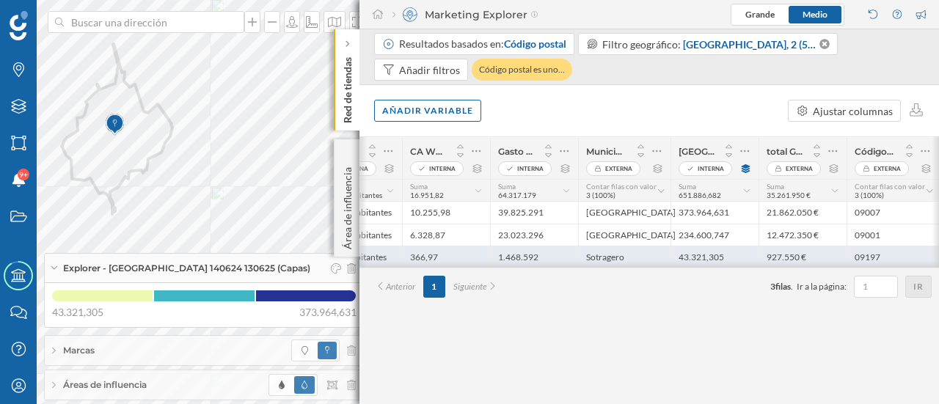
drag, startPoint x: 615, startPoint y: 271, endPoint x: 458, endPoint y: 257, distance: 156.9
click at [458, 257] on div "# Referencia Externa Suma de Ventas Cifra x canal 2019 Hombres y mujeres entre …" at bounding box center [648, 270] width 579 height 268
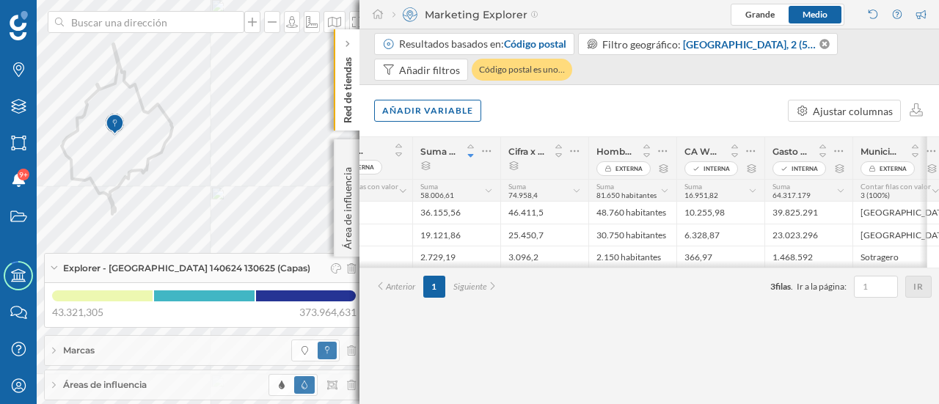
scroll to position [0, 0]
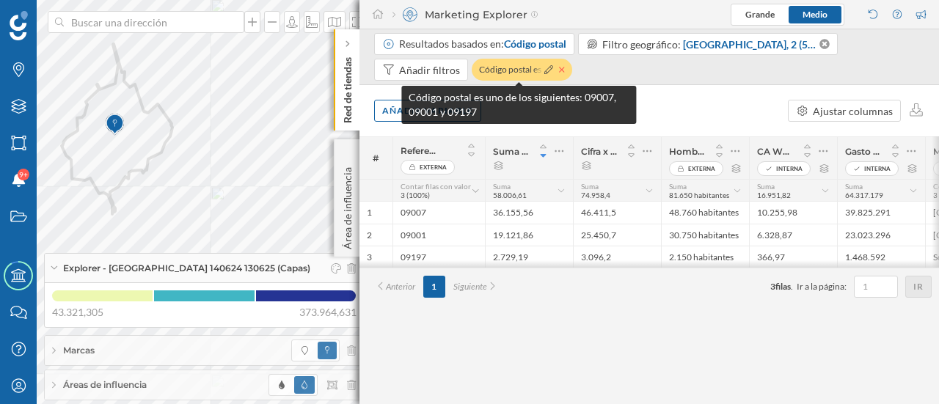
click at [559, 72] on icon at bounding box center [562, 69] width 6 height 9
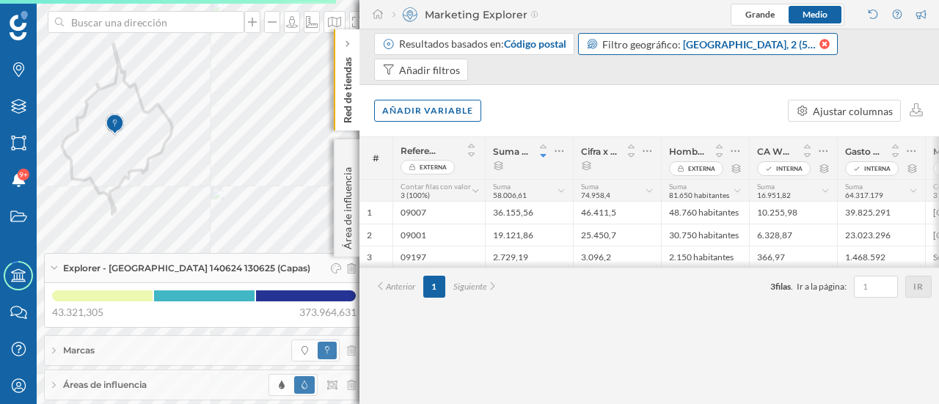
click at [824, 48] on icon at bounding box center [824, 44] width 10 height 10
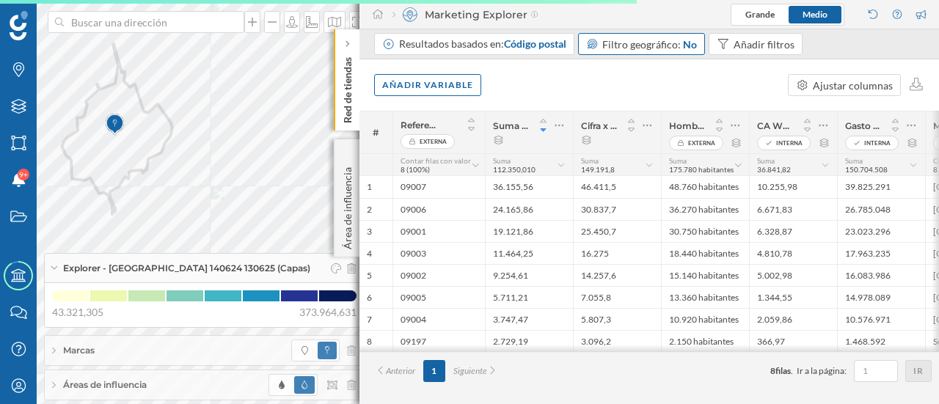
click at [126, 384] on span "Áreas de influencia" at bounding box center [105, 384] width 84 height 13
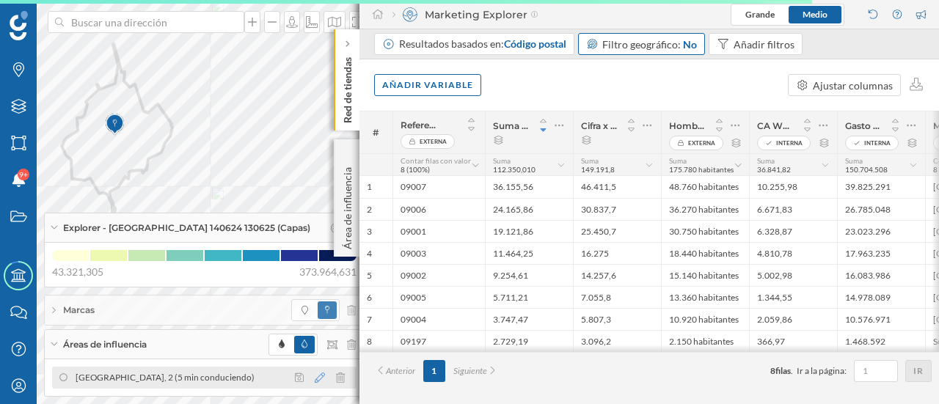
click at [315, 381] on icon at bounding box center [320, 378] width 10 height 10
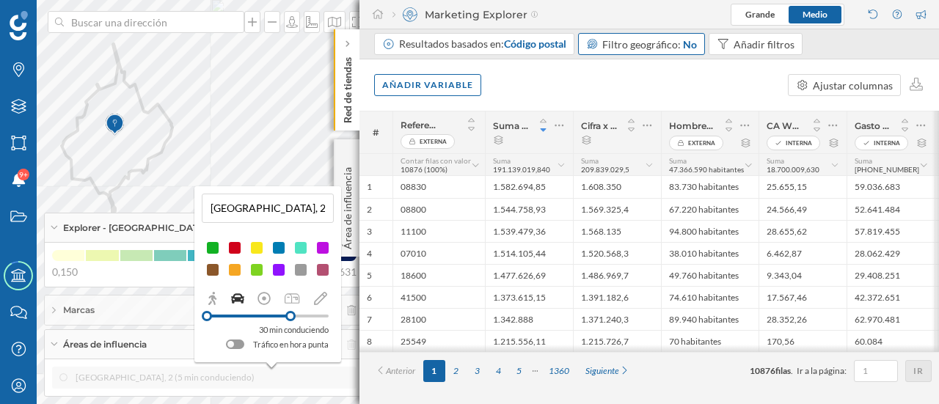
drag, startPoint x: 272, startPoint y: 315, endPoint x: 290, endPoint y: 311, distance: 18.7
click at [290, 311] on div at bounding box center [290, 316] width 10 height 10
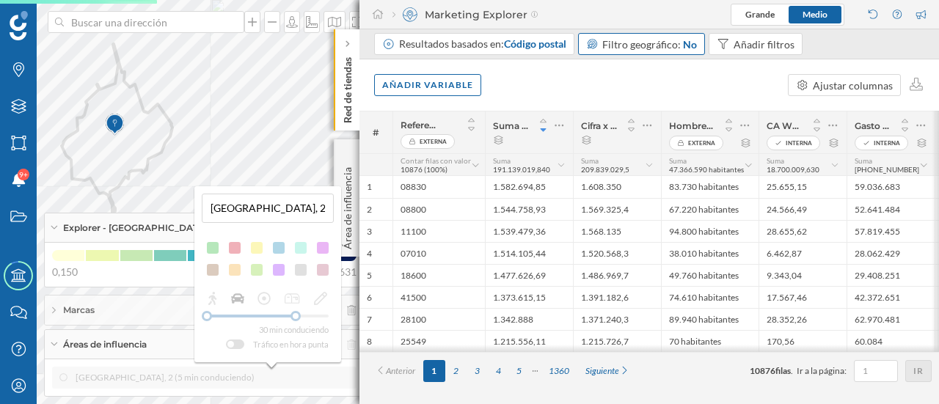
click at [290, 315] on div "30 min conduciendo Tráfico en hora punta" at bounding box center [268, 321] width 132 height 61
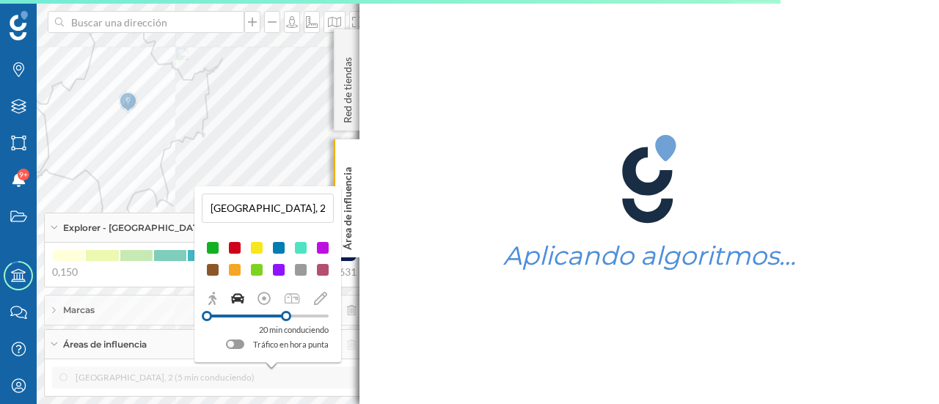
drag, startPoint x: 296, startPoint y: 318, endPoint x: 286, endPoint y: 316, distance: 10.4
click at [286, 316] on div at bounding box center [286, 316] width 10 height 10
click at [308, 211] on input "[GEOGRAPHIC_DATA], 2 (5 min conduciendo)" at bounding box center [267, 208] width 123 height 22
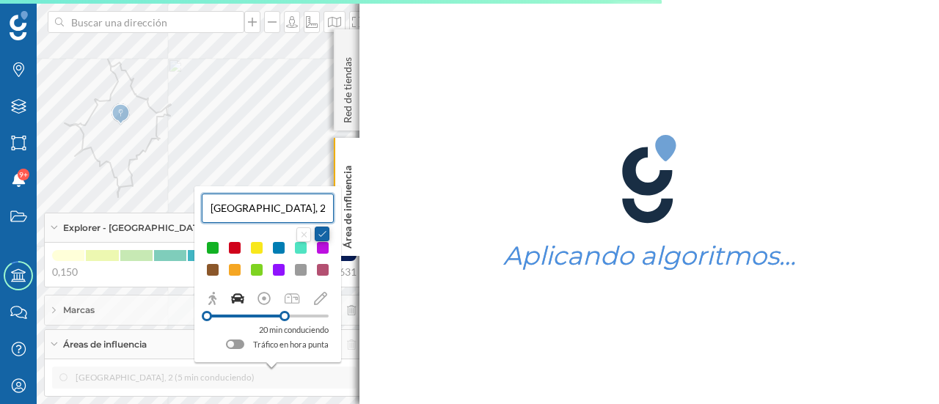
click at [327, 232] on button at bounding box center [322, 234] width 15 height 15
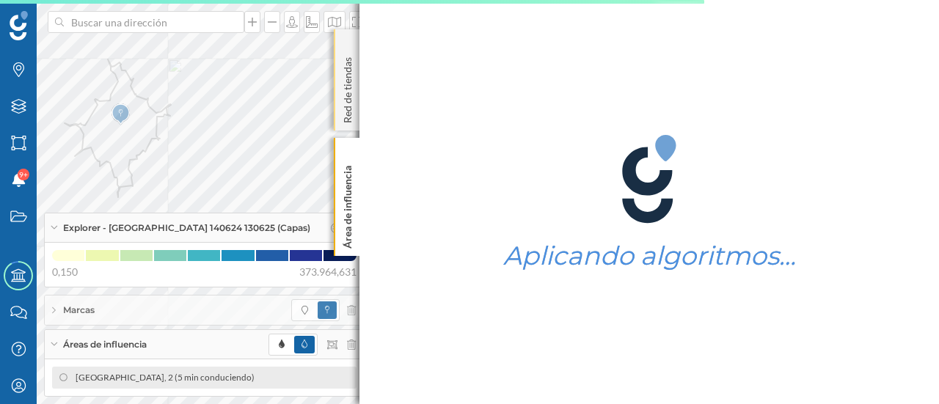
click at [343, 95] on p "Red de tiendas" at bounding box center [347, 87] width 15 height 72
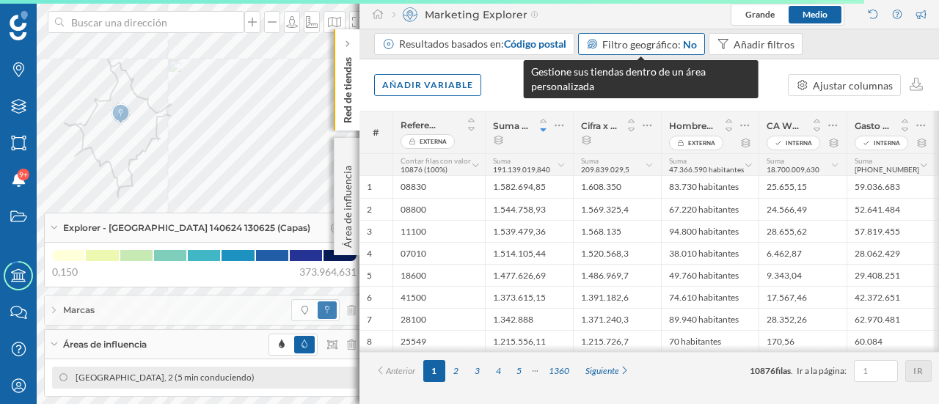
click at [666, 44] on span "Filtro geográfico:" at bounding box center [641, 44] width 78 height 12
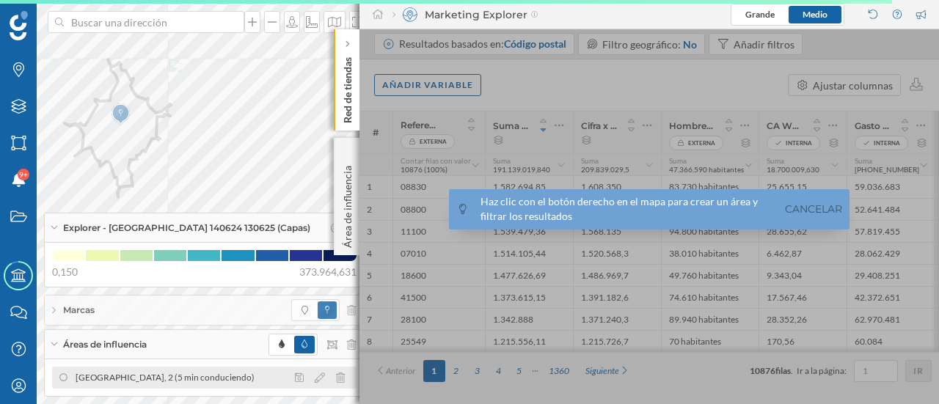
click at [180, 388] on div "[GEOGRAPHIC_DATA], 2 (5 min conduciendo)" at bounding box center [204, 378] width 304 height 22
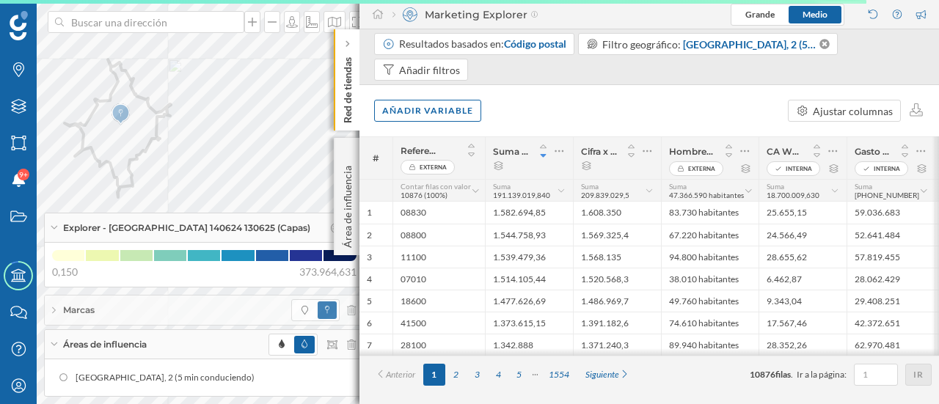
click at [145, 347] on span "Áreas de influencia" at bounding box center [105, 344] width 84 height 13
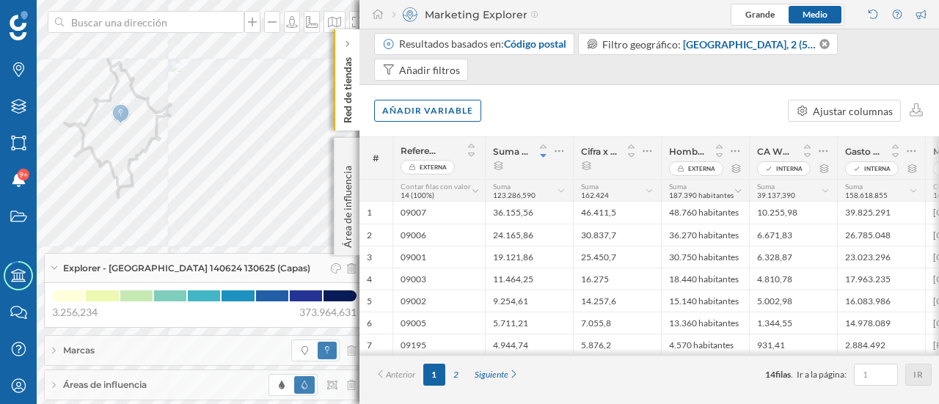
click at [170, 267] on span "Explorer - [GEOGRAPHIC_DATA] 140624 130625 (Capas)" at bounding box center [186, 268] width 247 height 13
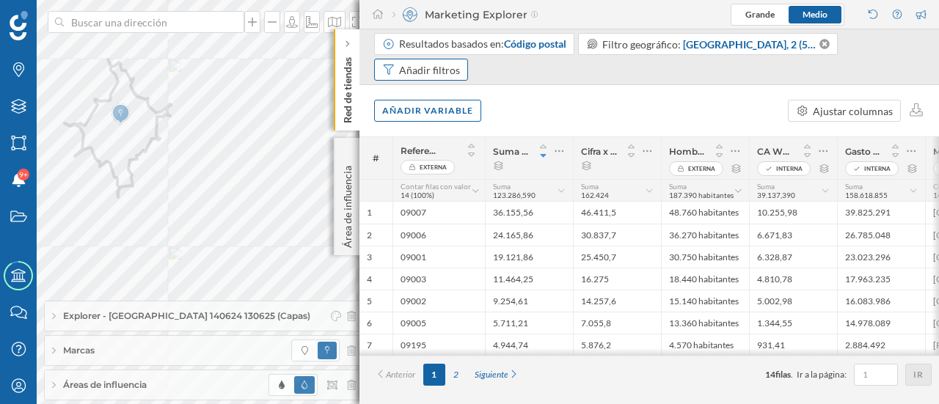
click at [443, 77] on div "Añadir filtros" at bounding box center [429, 69] width 61 height 15
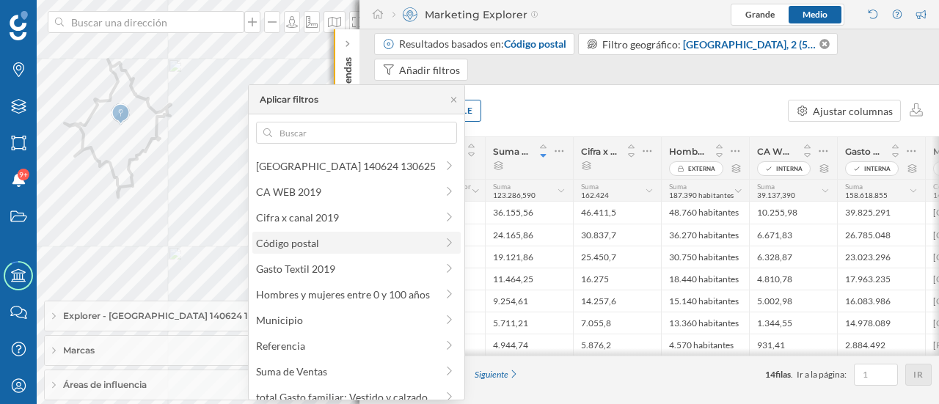
click at [305, 246] on div "Código postal" at bounding box center [287, 243] width 63 height 12
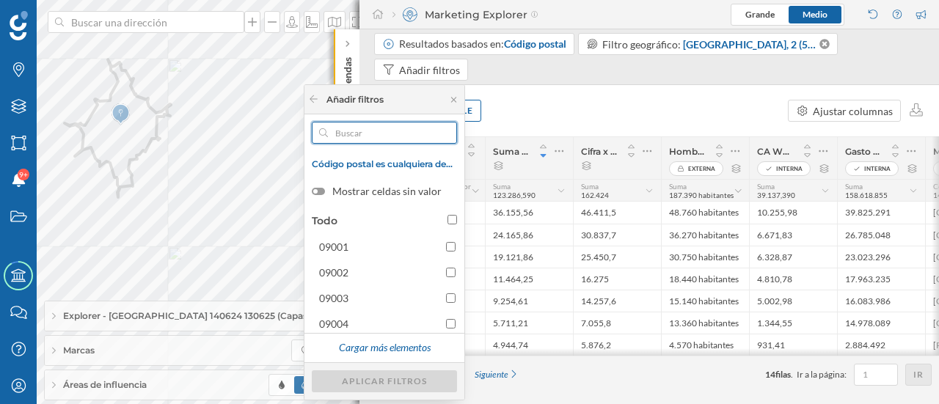
click at [379, 139] on input "text" at bounding box center [384, 133] width 113 height 22
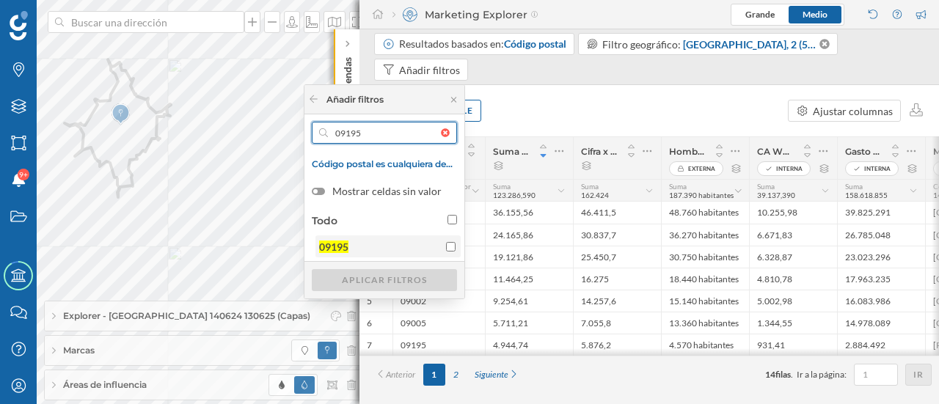
type input "09195"
click at [453, 249] on input "09195" at bounding box center [451, 247] width 10 height 10
checkbox input "true"
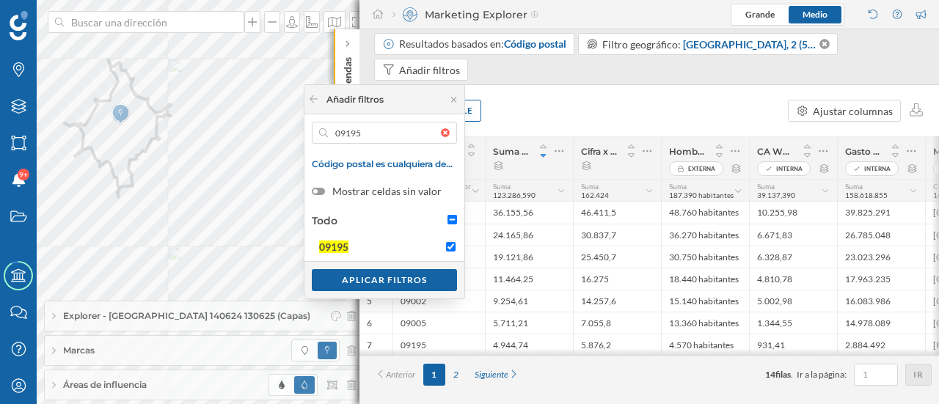
click at [447, 136] on div "09195" at bounding box center [384, 133] width 145 height 22
click at [441, 136] on input "09195" at bounding box center [384, 133] width 113 height 22
click at [447, 134] on div at bounding box center [449, 132] width 16 height 9
click at [441, 134] on input "text" at bounding box center [384, 133] width 113 height 22
type input "09620"
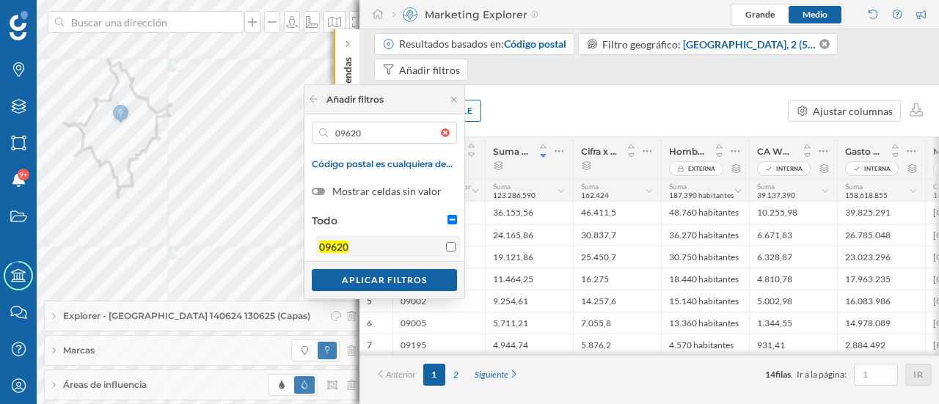
click at [452, 246] on input "09620" at bounding box center [451, 247] width 10 height 10
checkbox input "true"
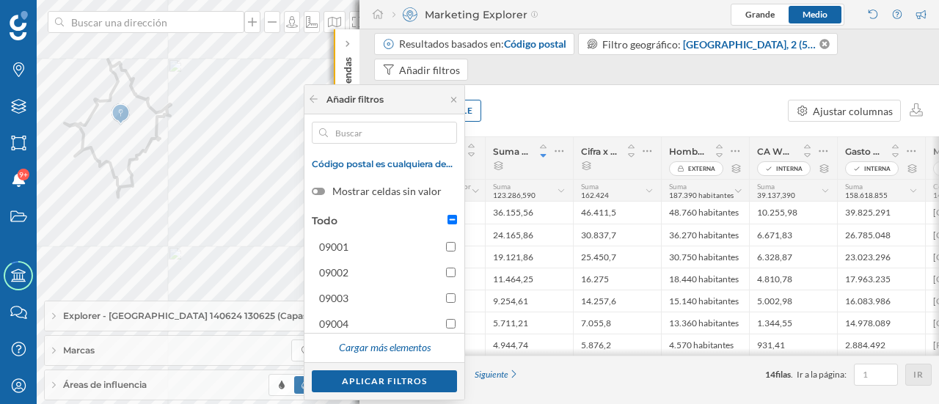
click at [445, 131] on div at bounding box center [449, 132] width 16 height 9
click at [441, 131] on input "text" at bounding box center [384, 133] width 113 height 22
click at [414, 128] on input "text" at bounding box center [384, 133] width 113 height 22
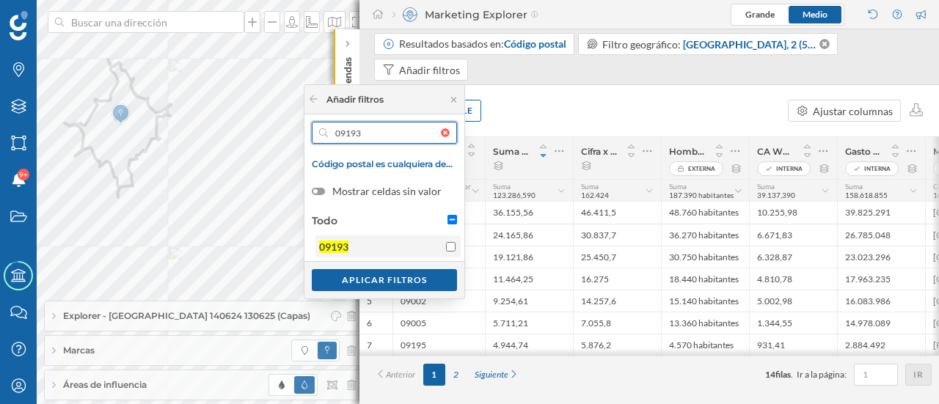
type input "09193"
click at [454, 244] on input "09193" at bounding box center [451, 247] width 10 height 10
checkbox input "true"
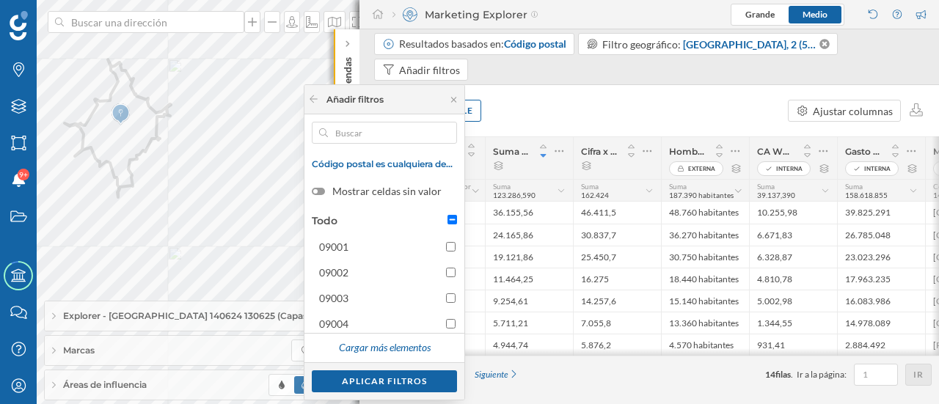
click at [444, 133] on div at bounding box center [449, 132] width 16 height 9
click at [441, 133] on input "text" at bounding box center [384, 133] width 113 height 22
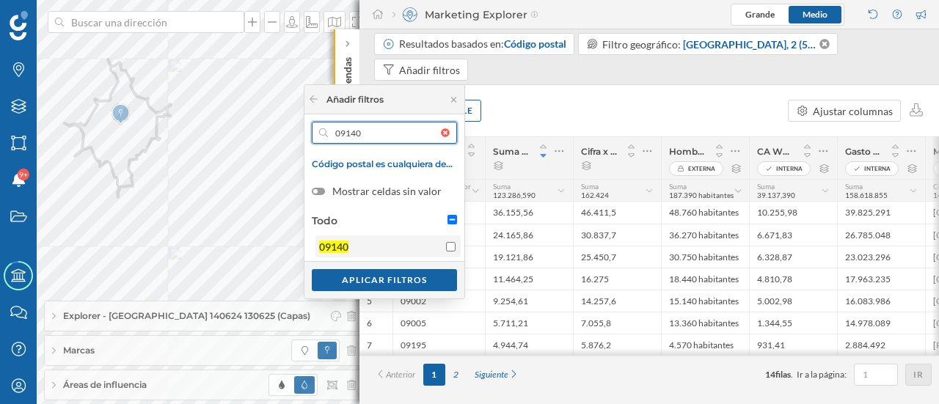
type input "09140"
click at [452, 247] on input "09140" at bounding box center [451, 247] width 10 height 10
checkbox input "true"
click at [388, 128] on input "09140" at bounding box center [384, 133] width 113 height 22
click at [449, 129] on div at bounding box center [449, 132] width 16 height 9
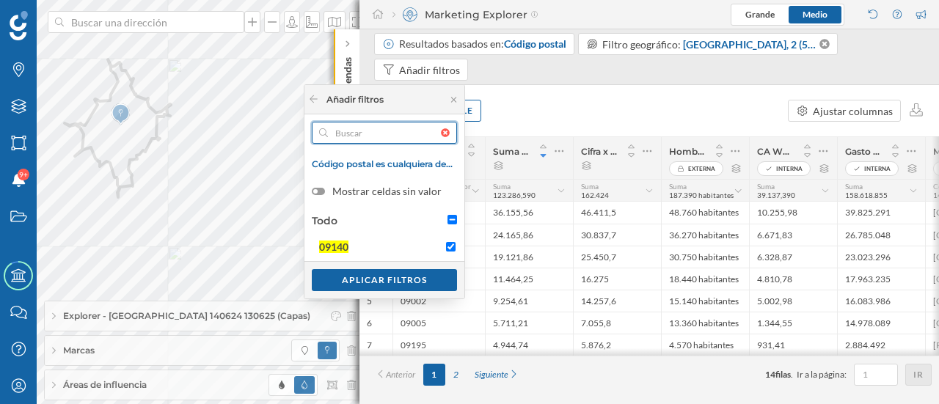
click at [441, 129] on input "text" at bounding box center [384, 133] width 113 height 22
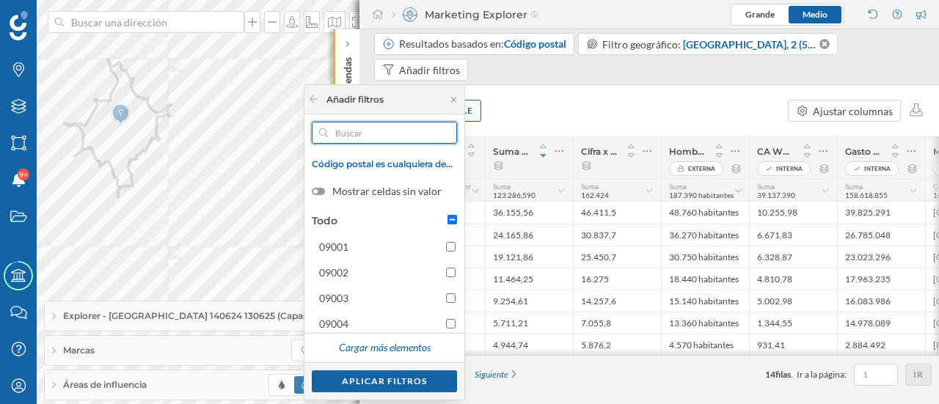
click at [392, 127] on input "text" at bounding box center [384, 133] width 113 height 22
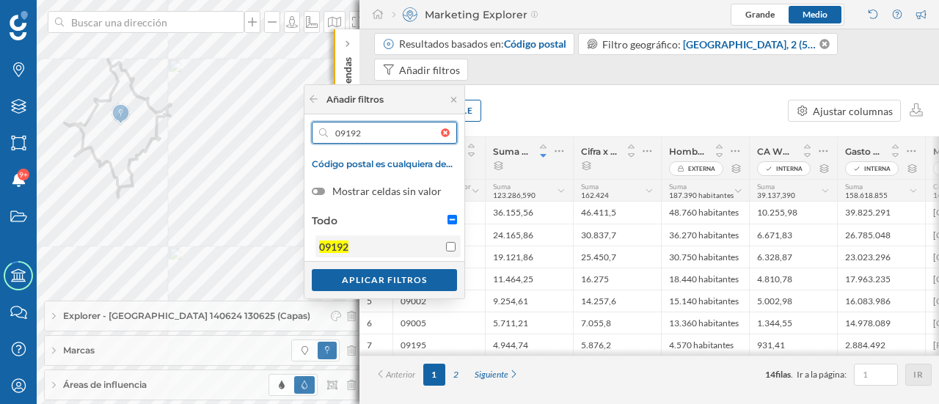
type input "09192"
click at [453, 250] on input "09192" at bounding box center [451, 247] width 10 height 10
checkbox input "true"
click at [446, 131] on div at bounding box center [449, 132] width 16 height 9
click at [441, 131] on input "text" at bounding box center [384, 133] width 113 height 22
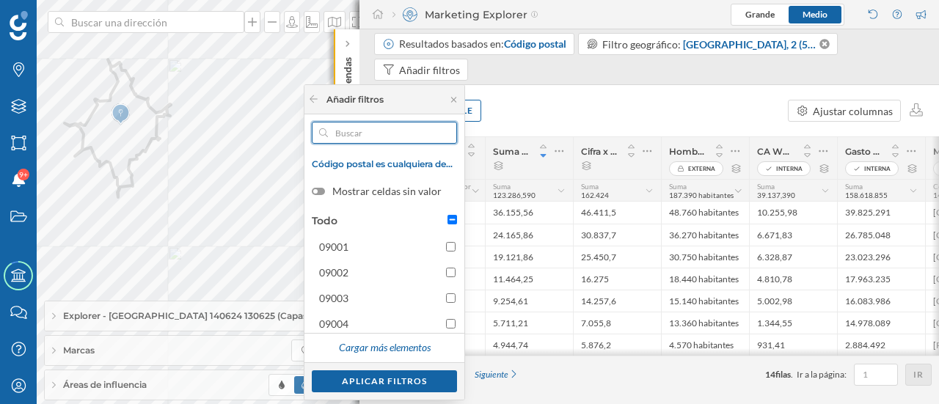
click at [414, 133] on input "text" at bounding box center [384, 133] width 113 height 22
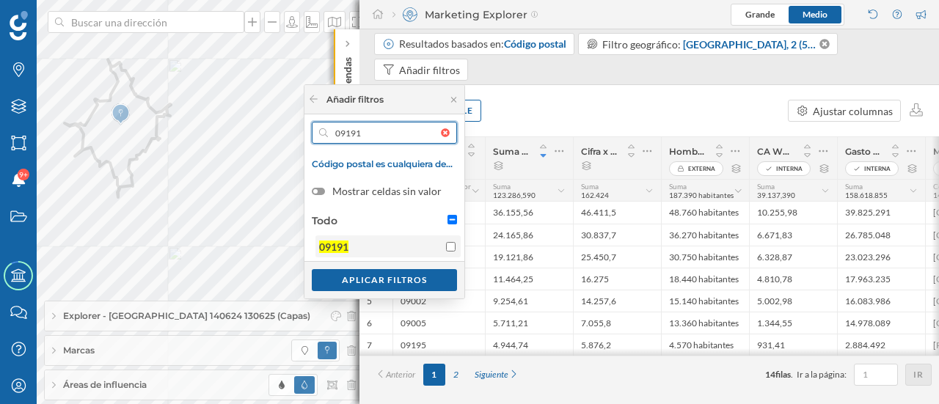
type input "09191"
click at [450, 243] on input "09191" at bounding box center [451, 247] width 10 height 10
checkbox input "true"
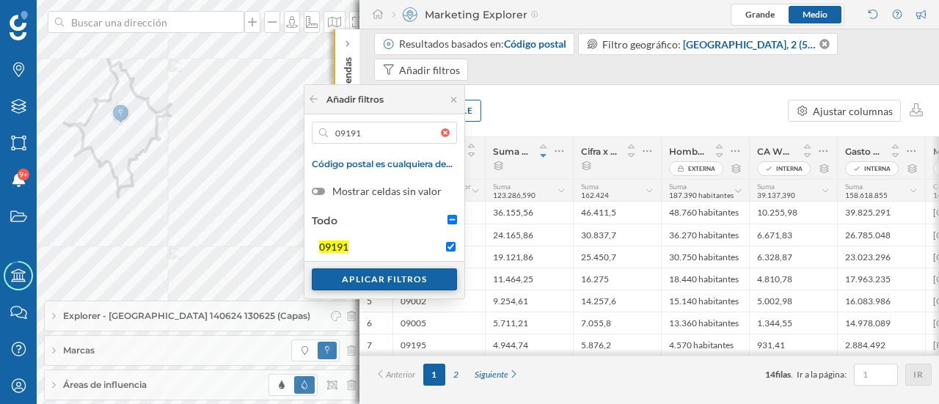
click at [387, 280] on div "Aplicar filtros" at bounding box center [384, 279] width 145 height 22
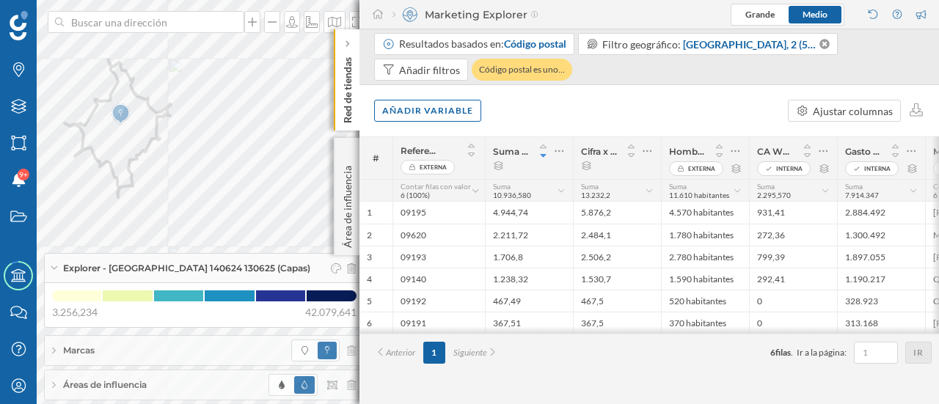
click at [156, 268] on span "Explorer - [GEOGRAPHIC_DATA] 140624 130625 (Capas)" at bounding box center [186, 268] width 247 height 13
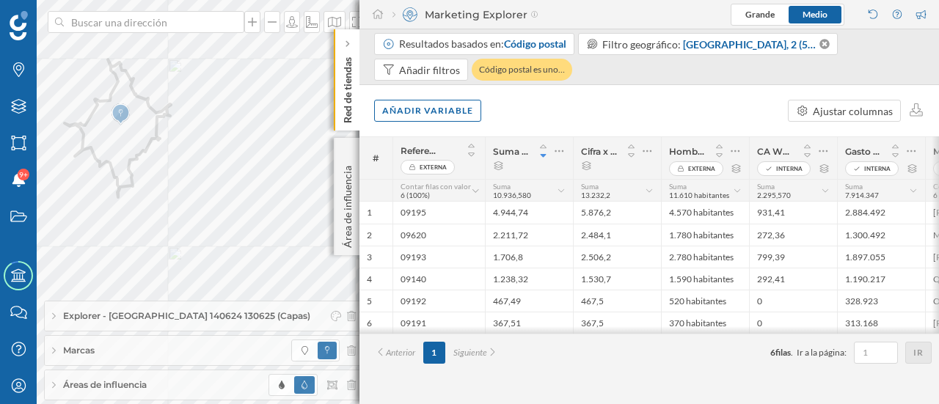
click at [345, 89] on p "Red de tiendas" at bounding box center [347, 87] width 15 height 72
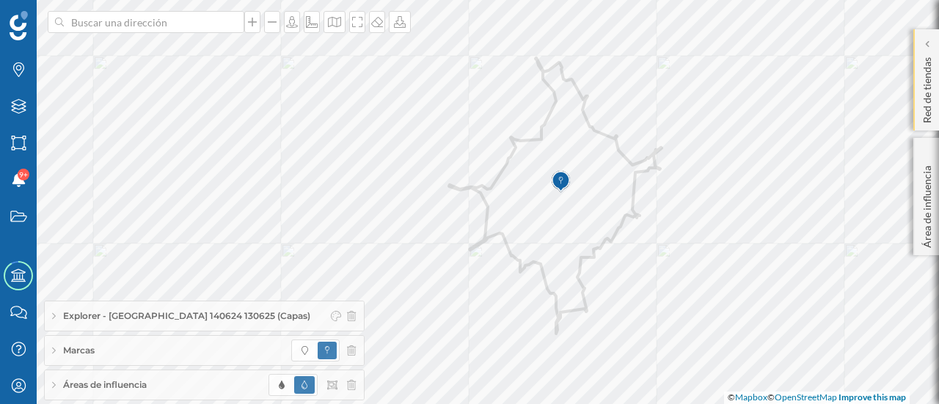
click at [928, 95] on p "Red de tiendas" at bounding box center [927, 87] width 15 height 72
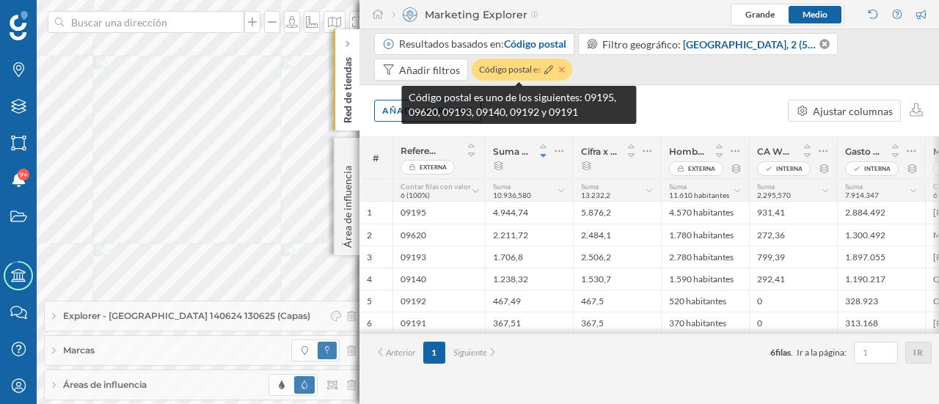
click at [560, 71] on icon at bounding box center [562, 69] width 6 height 9
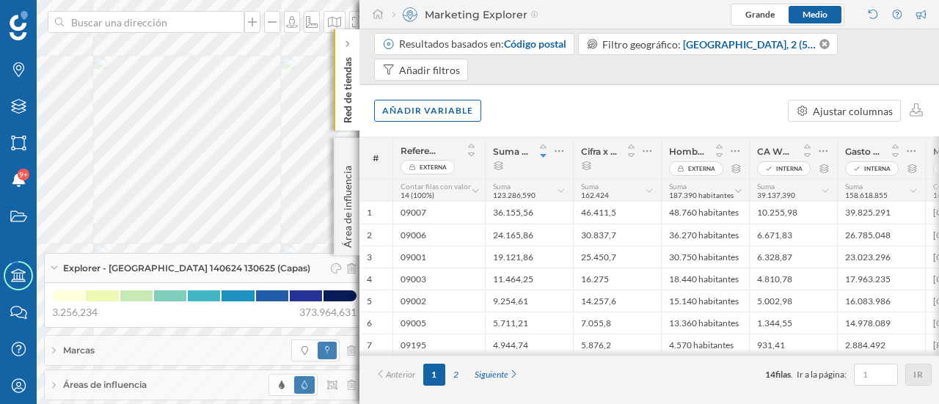
click at [223, 266] on span "Explorer - [GEOGRAPHIC_DATA] 140624 130625 (Capas)" at bounding box center [186, 268] width 247 height 13
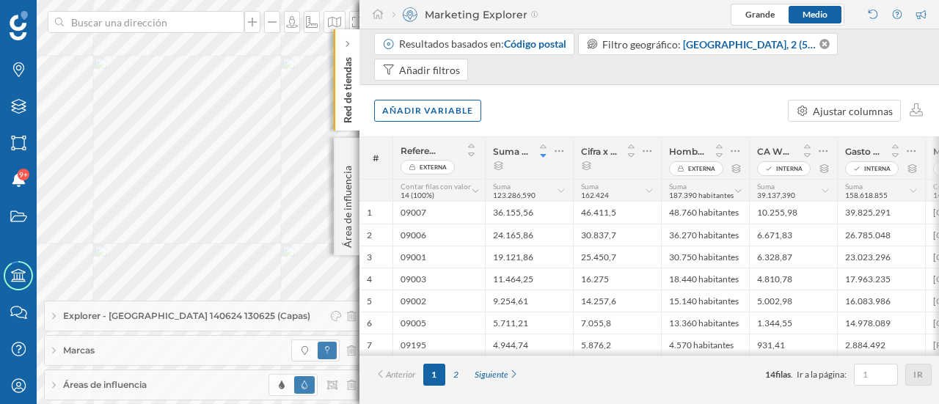
click at [343, 108] on p "Red de tiendas" at bounding box center [347, 87] width 15 height 72
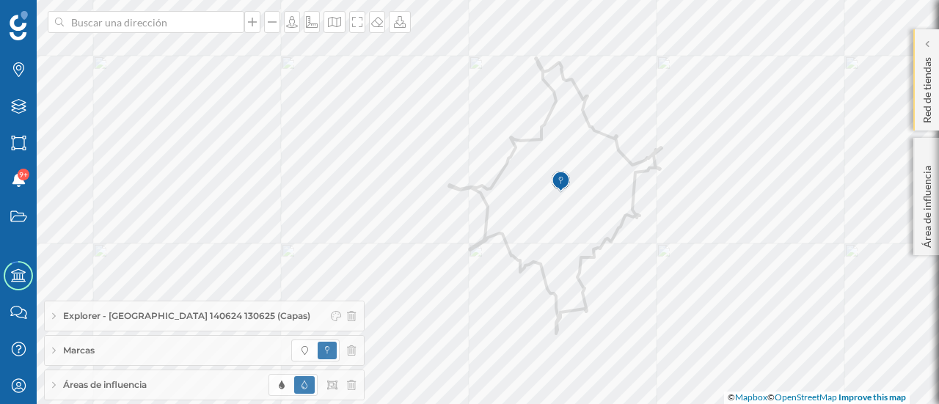
click at [921, 108] on p "Red de tiendas" at bounding box center [927, 87] width 15 height 72
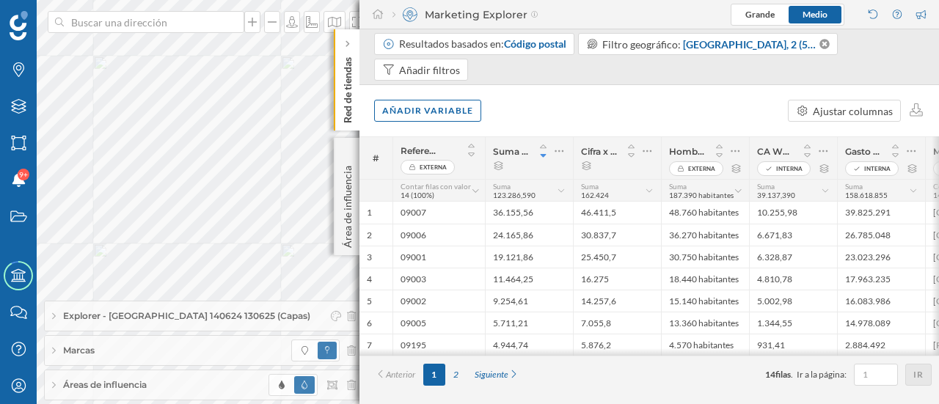
click at [128, 385] on span "Áreas de influencia" at bounding box center [105, 384] width 84 height 13
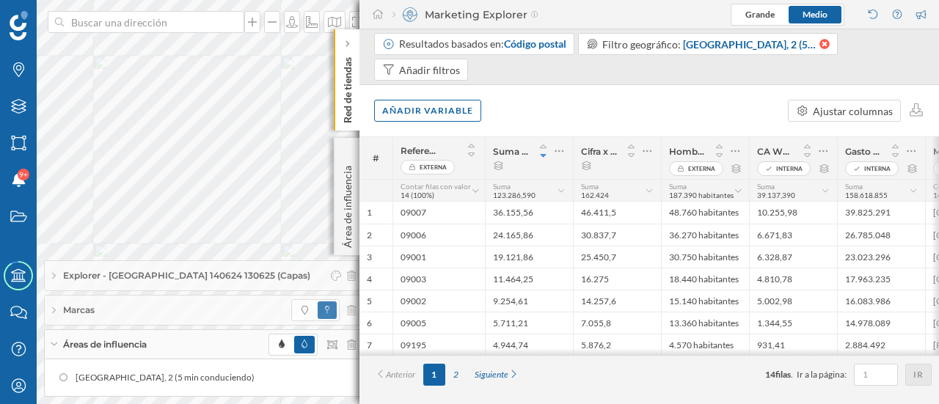
click at [826, 44] on icon at bounding box center [824, 44] width 10 height 10
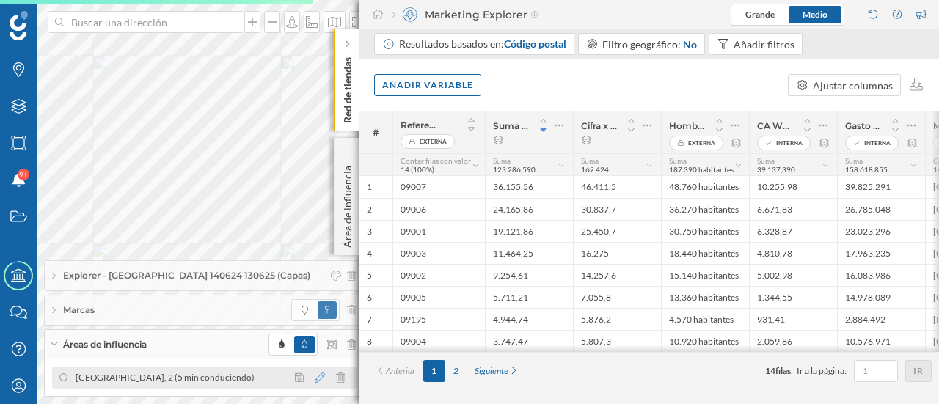
click at [315, 381] on icon at bounding box center [320, 378] width 10 height 10
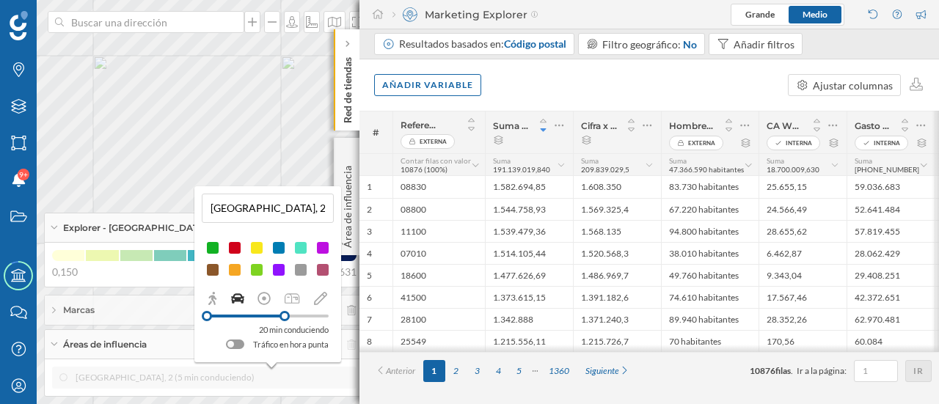
click at [314, 210] on input "[GEOGRAPHIC_DATA], 2 (5 min conduciendo)" at bounding box center [267, 208] width 123 height 22
click at [321, 234] on button at bounding box center [322, 234] width 15 height 15
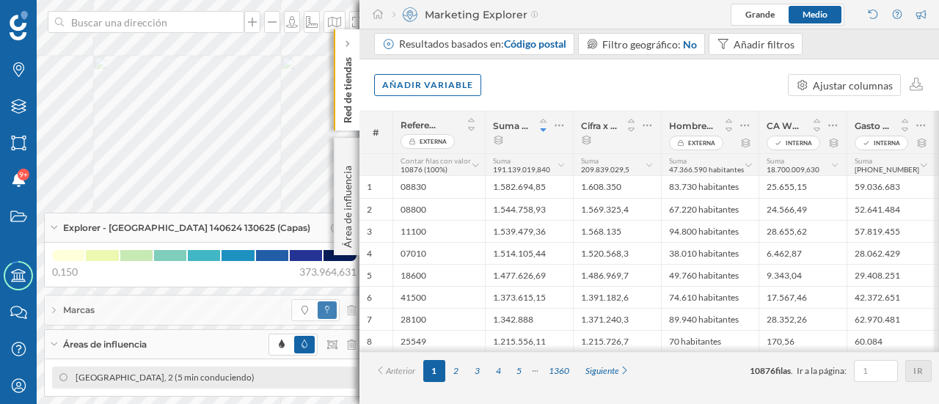
click at [191, 233] on span "Explorer - [GEOGRAPHIC_DATA] 140624 130625 (Capas)" at bounding box center [186, 228] width 247 height 13
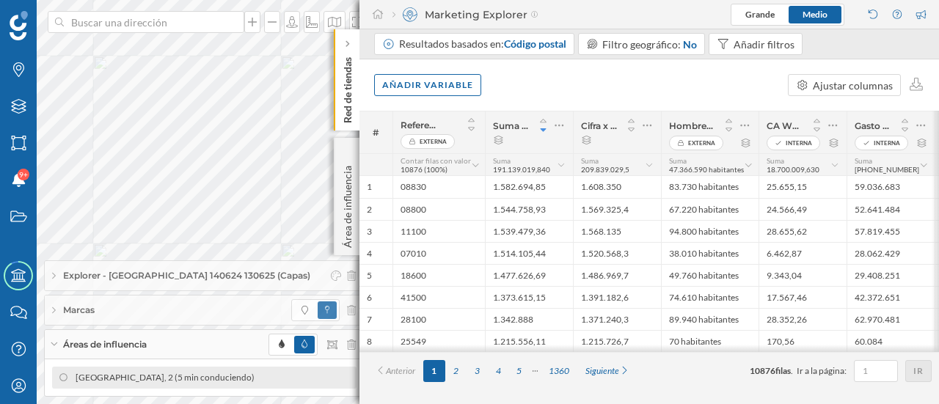
click at [165, 347] on div "Áreas de influencia" at bounding box center [204, 344] width 319 height 29
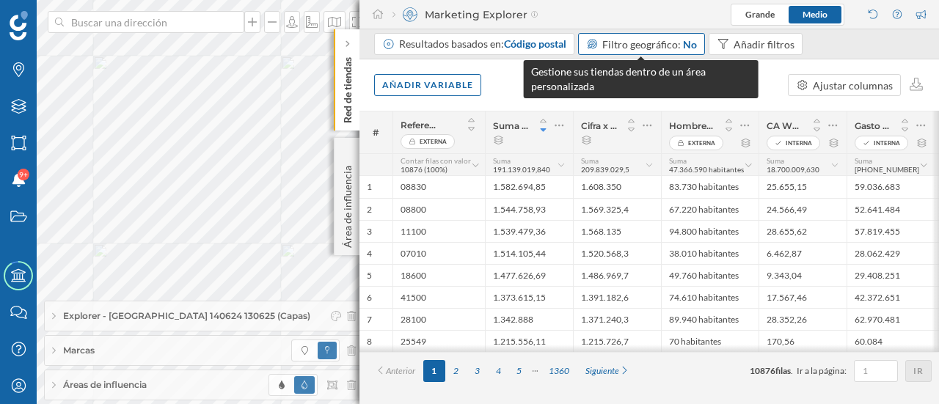
click at [661, 49] on span "Filtro geográfico:" at bounding box center [641, 44] width 78 height 12
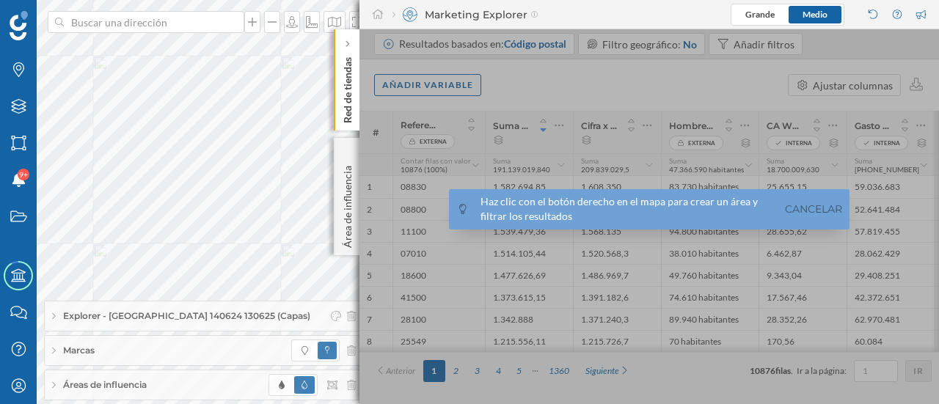
click at [106, 385] on span "Áreas de influencia" at bounding box center [105, 384] width 84 height 13
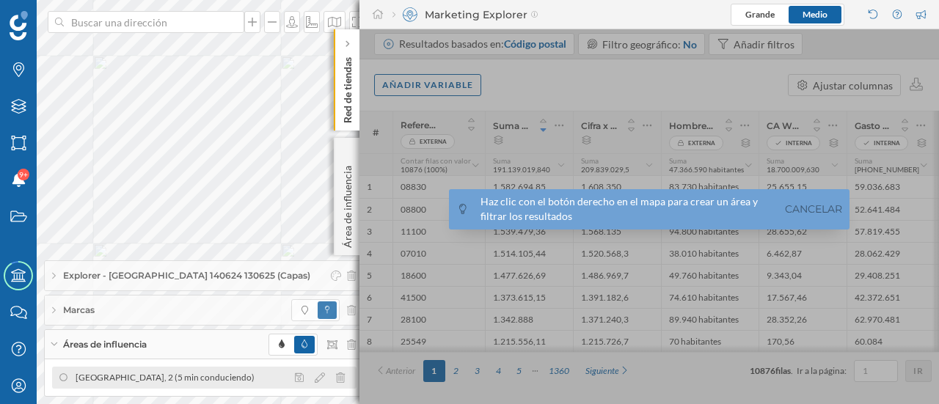
click at [128, 373] on div "[GEOGRAPHIC_DATA], 2 (5 min conduciendo)" at bounding box center [169, 377] width 186 height 15
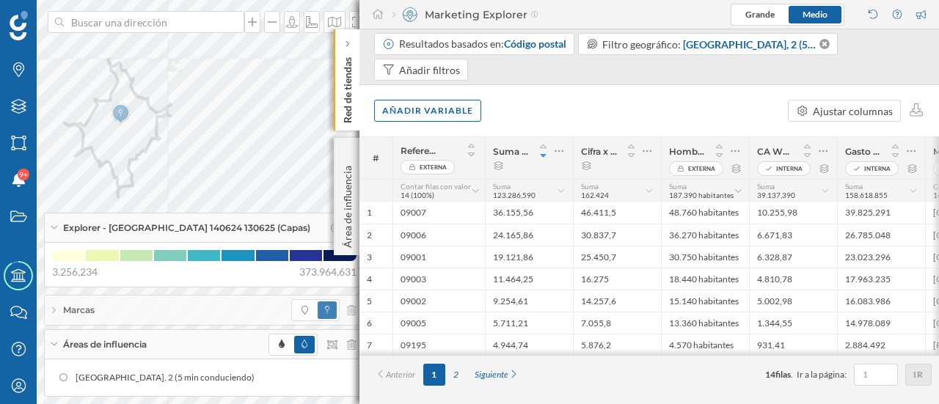
click at [166, 230] on span "Explorer - [GEOGRAPHIC_DATA] 140624 130625 (Capas)" at bounding box center [186, 228] width 247 height 13
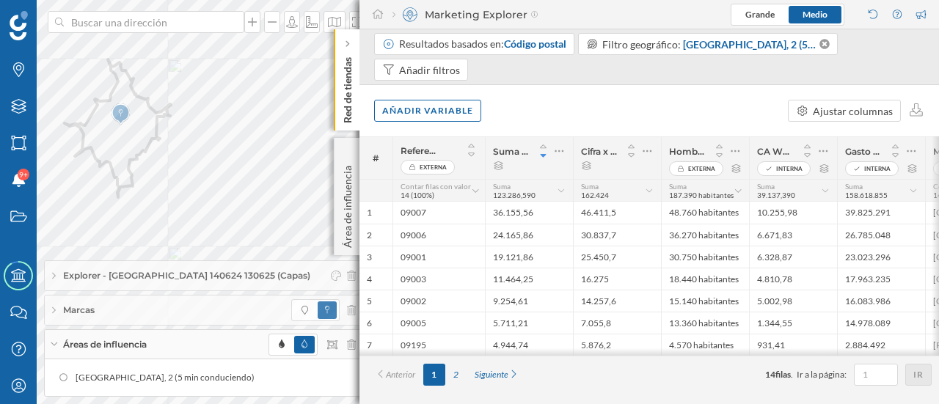
click at [142, 301] on div "Marcas" at bounding box center [204, 310] width 319 height 29
